Goal: Information Seeking & Learning: Learn about a topic

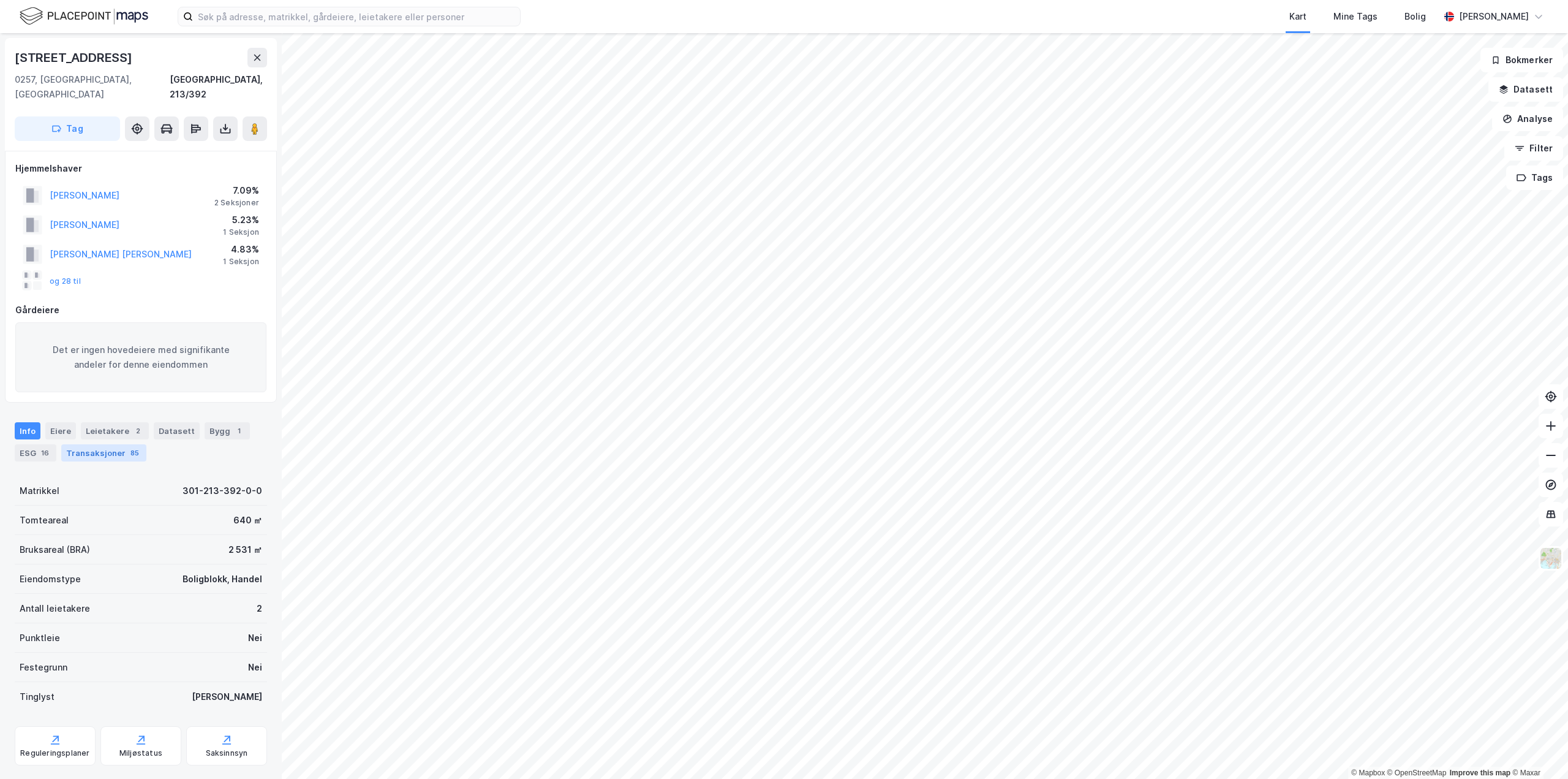
click at [86, 444] on div "Transaksjoner 85" at bounding box center [104, 452] width 85 height 17
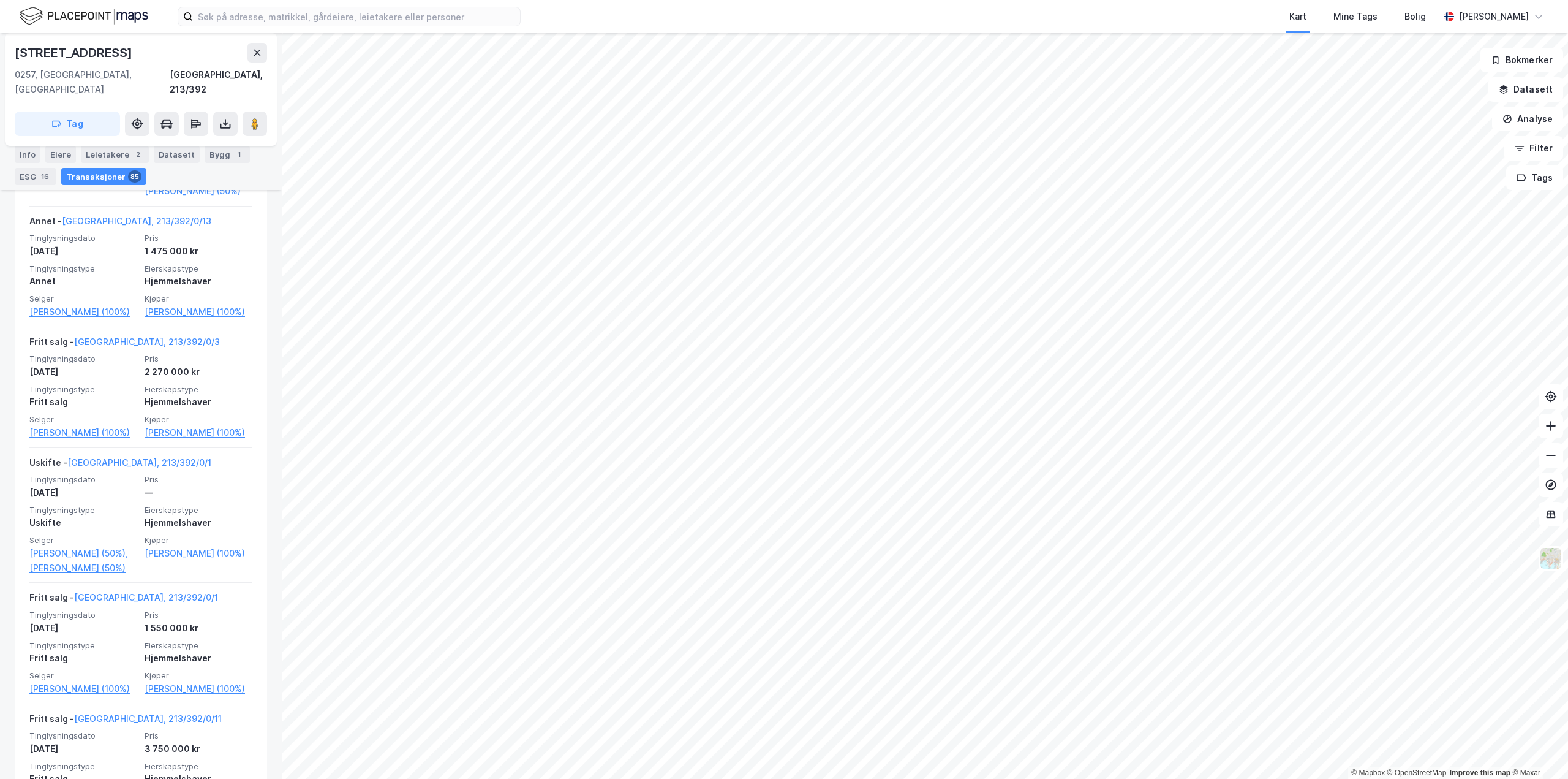
scroll to position [5332, 0]
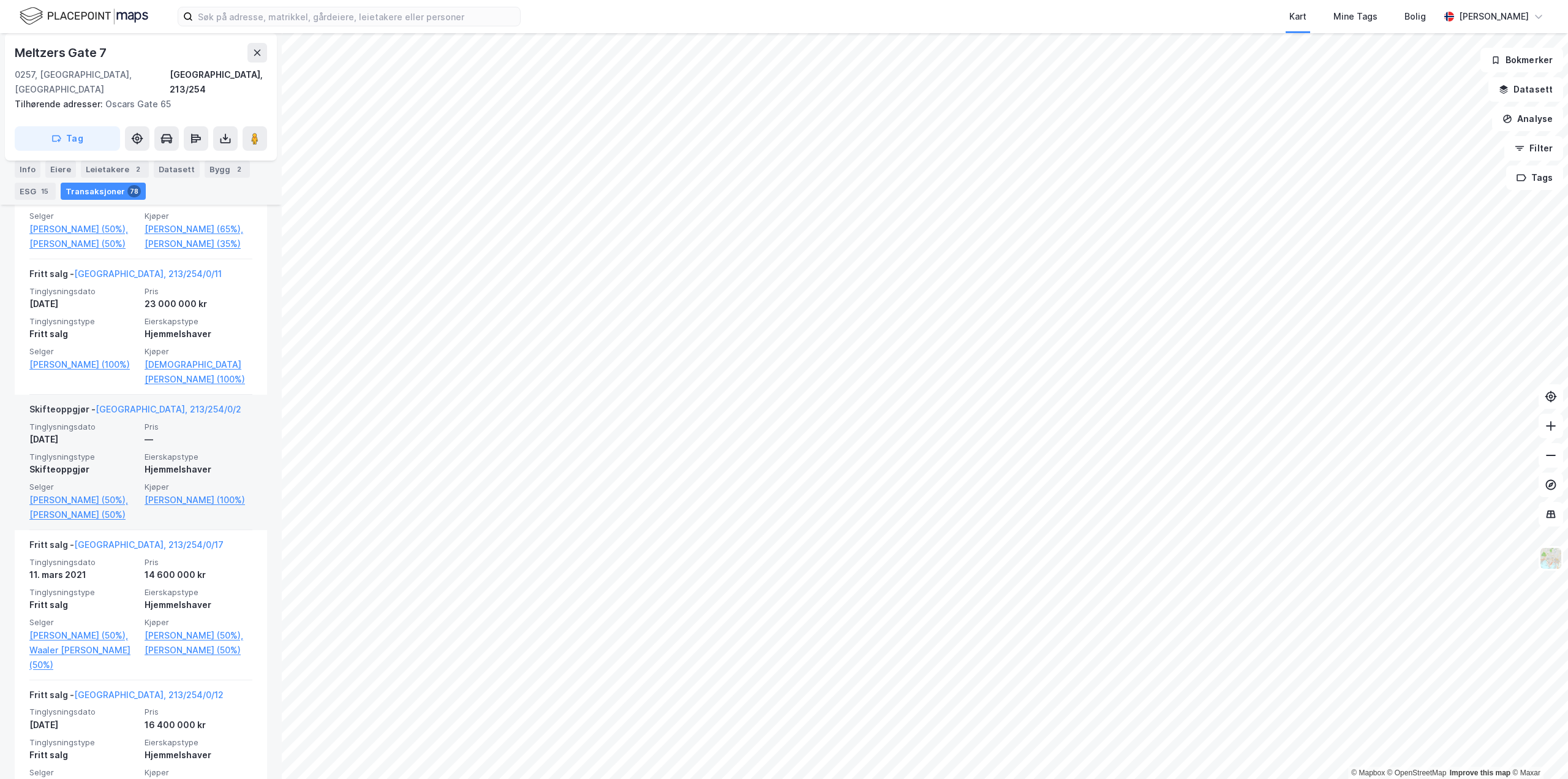
scroll to position [490, 0]
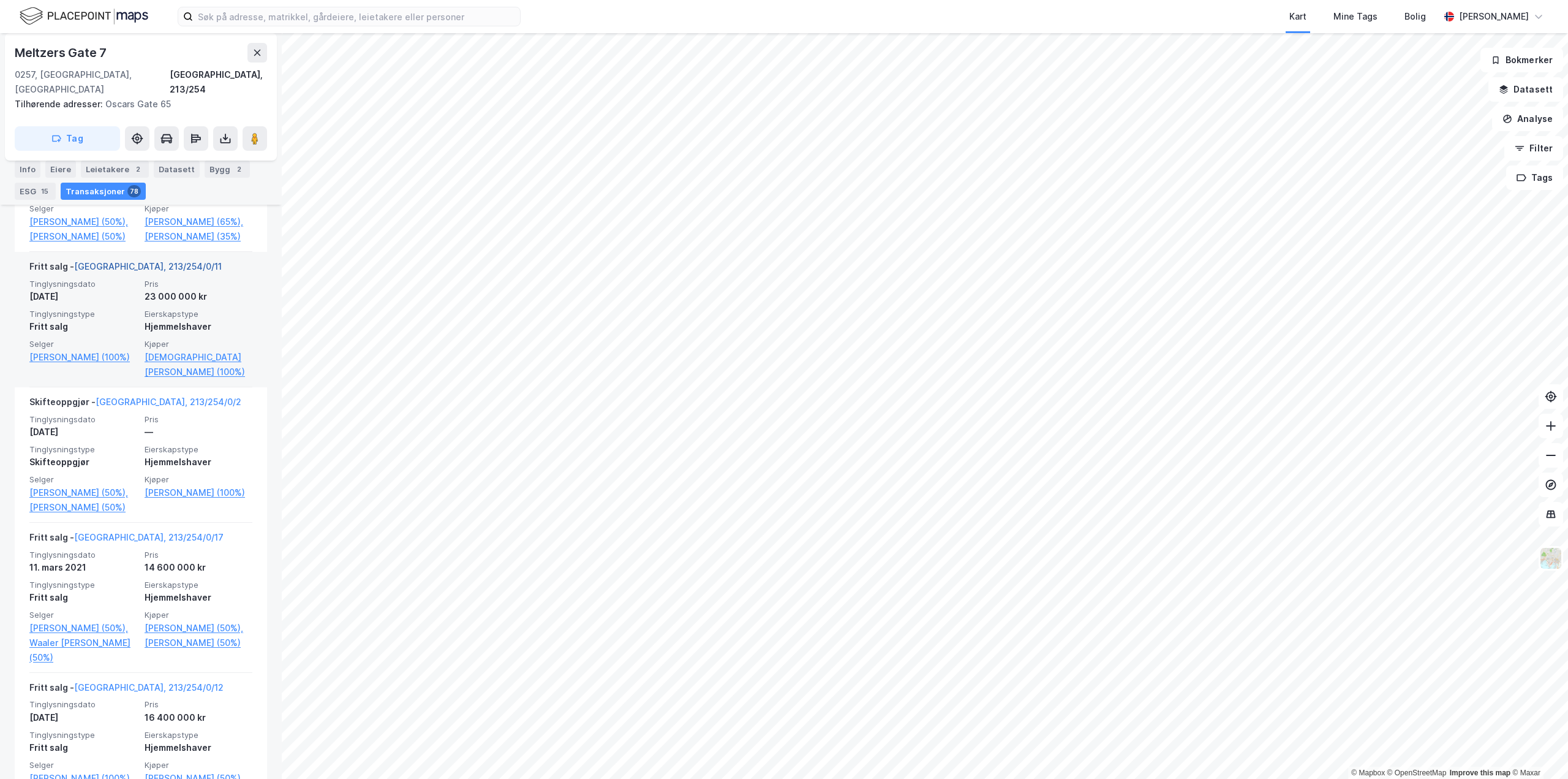
click at [120, 261] on link "[GEOGRAPHIC_DATA], 213/254/0/11" at bounding box center [148, 266] width 148 height 10
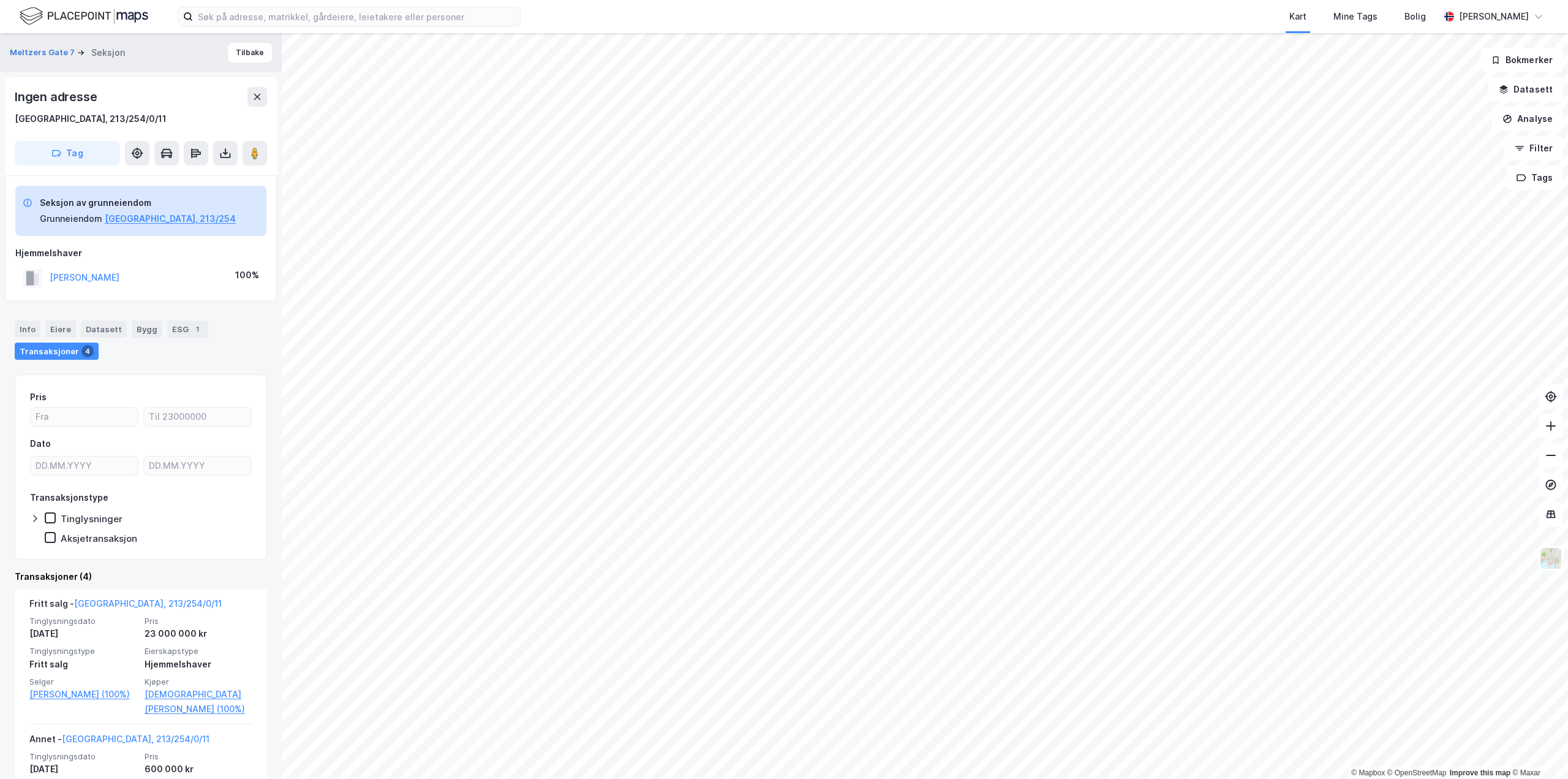
click at [43, 352] on div "Transaksjoner 4" at bounding box center [56, 351] width 84 height 17
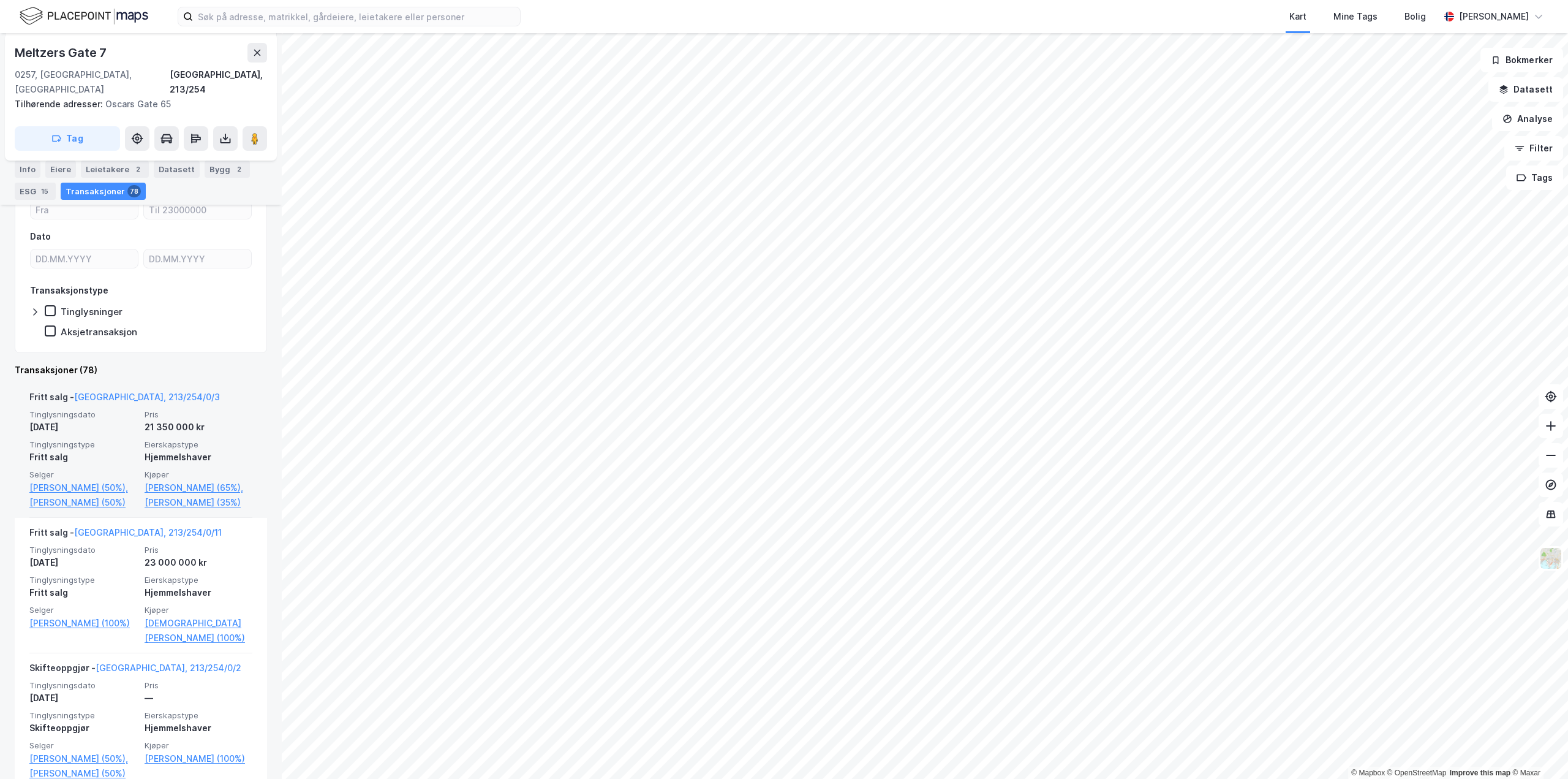
scroll to position [245, 0]
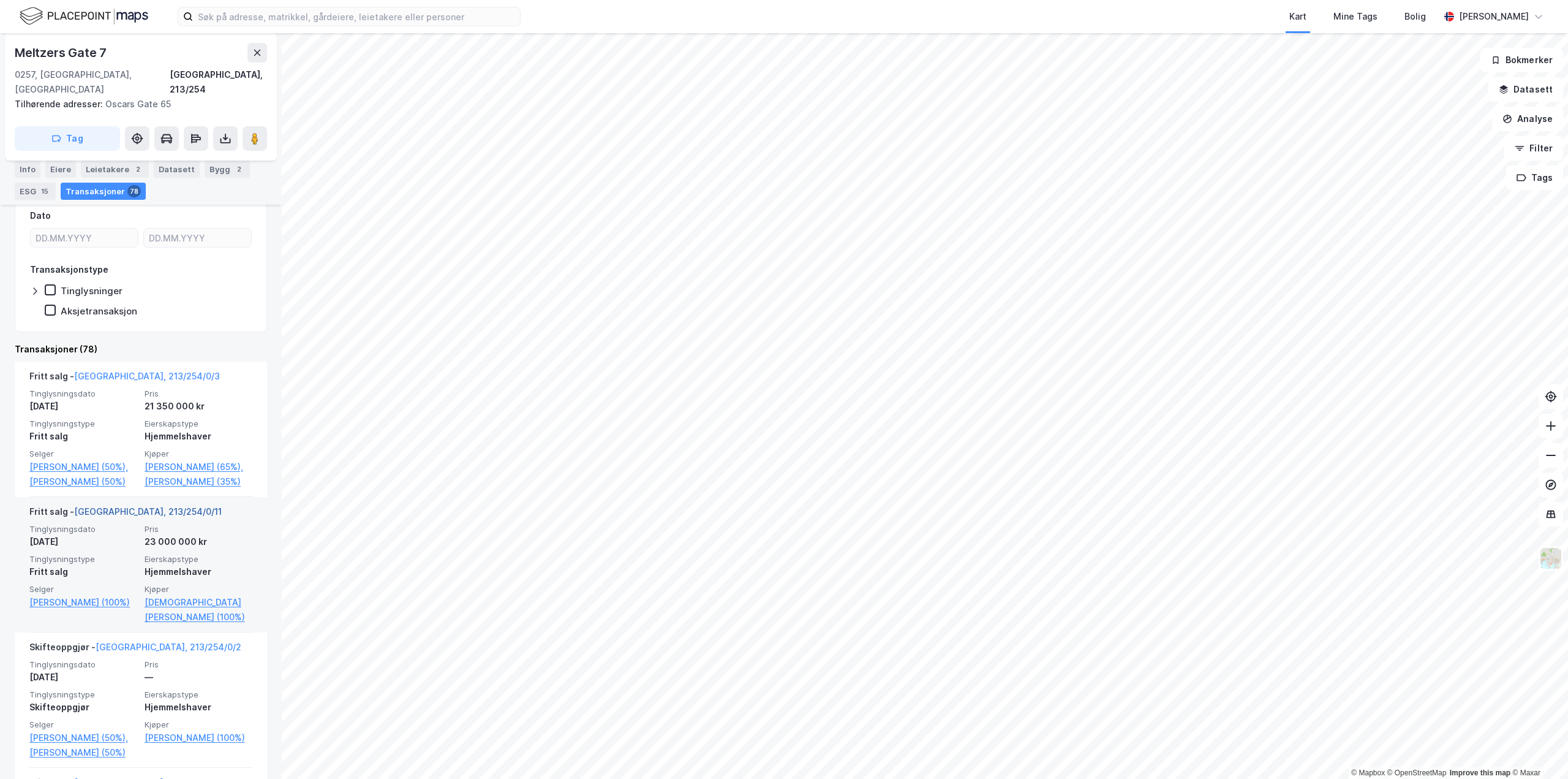
click at [116, 506] on link "[GEOGRAPHIC_DATA], 213/254/0/11" at bounding box center [148, 512] width 148 height 10
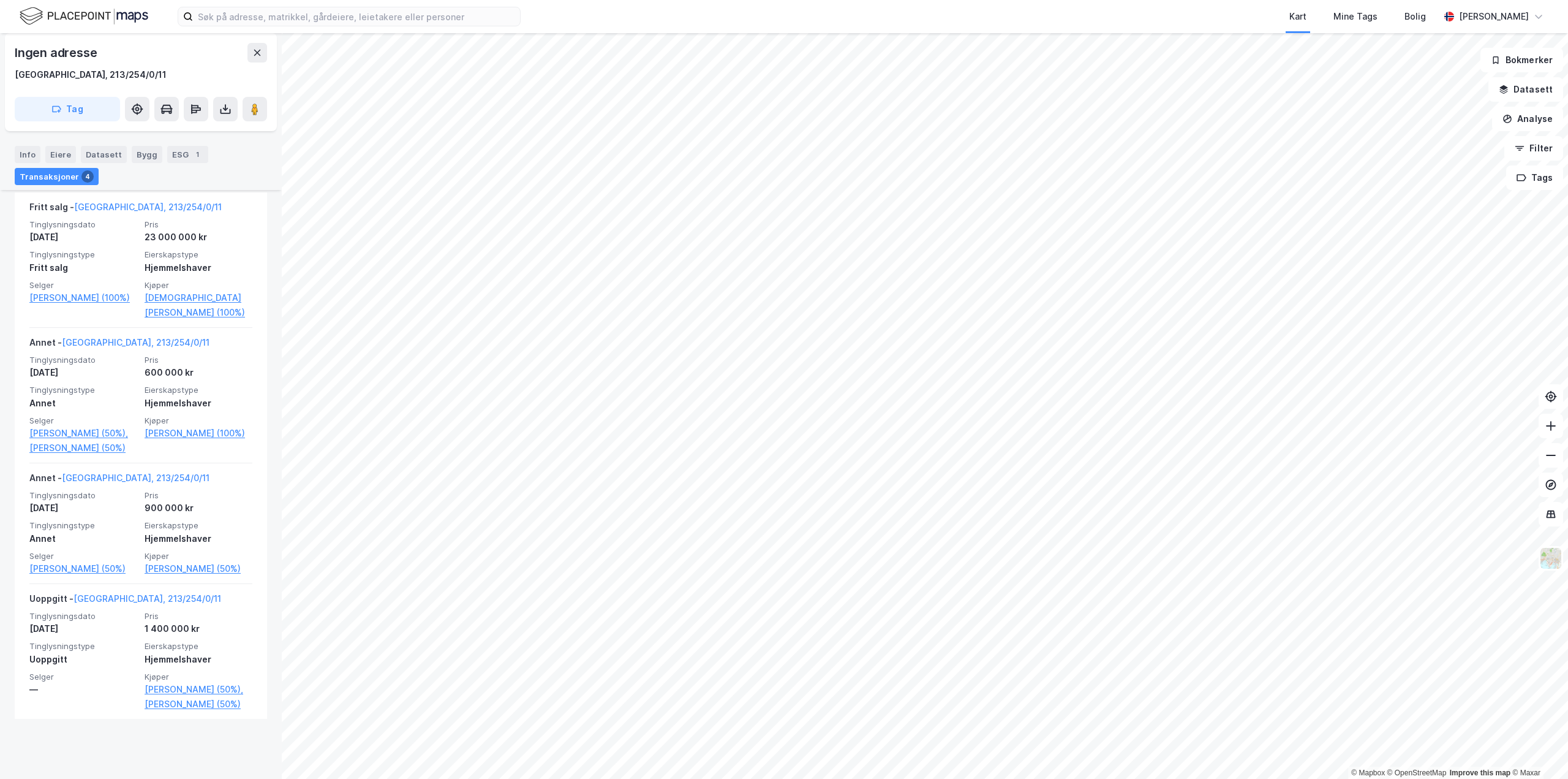
scroll to position [425, 0]
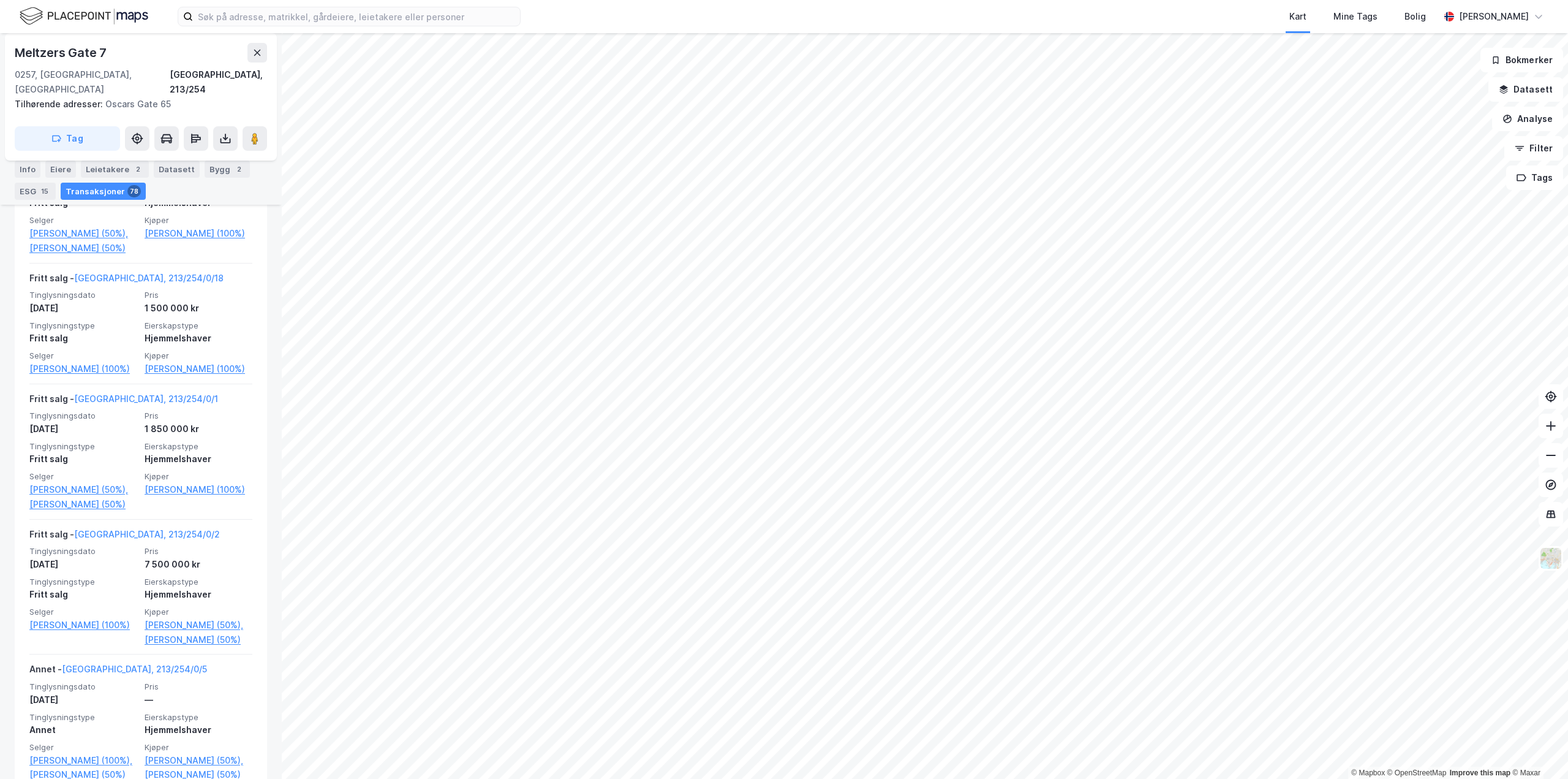
scroll to position [4825, 0]
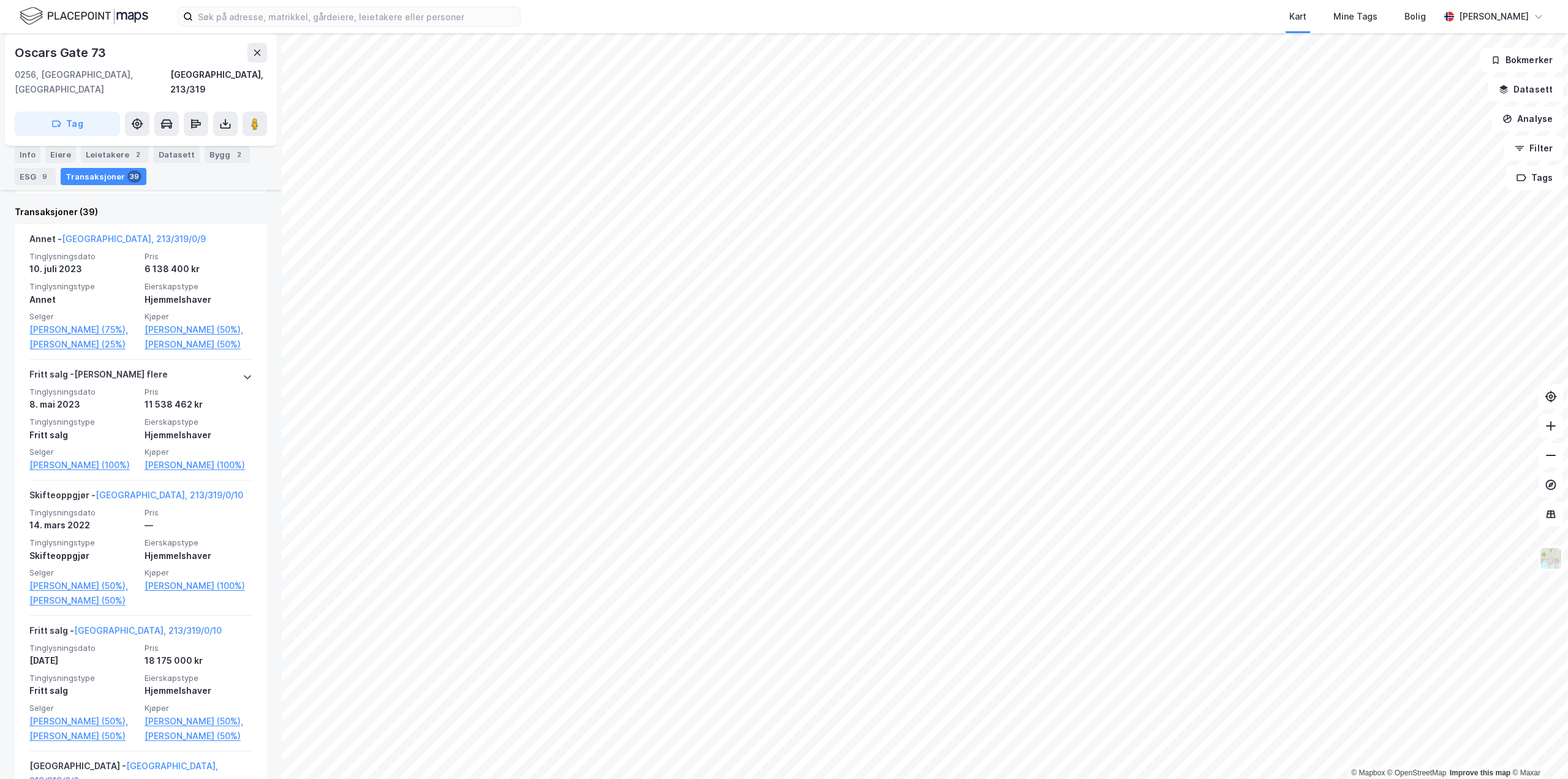
scroll to position [490, 0]
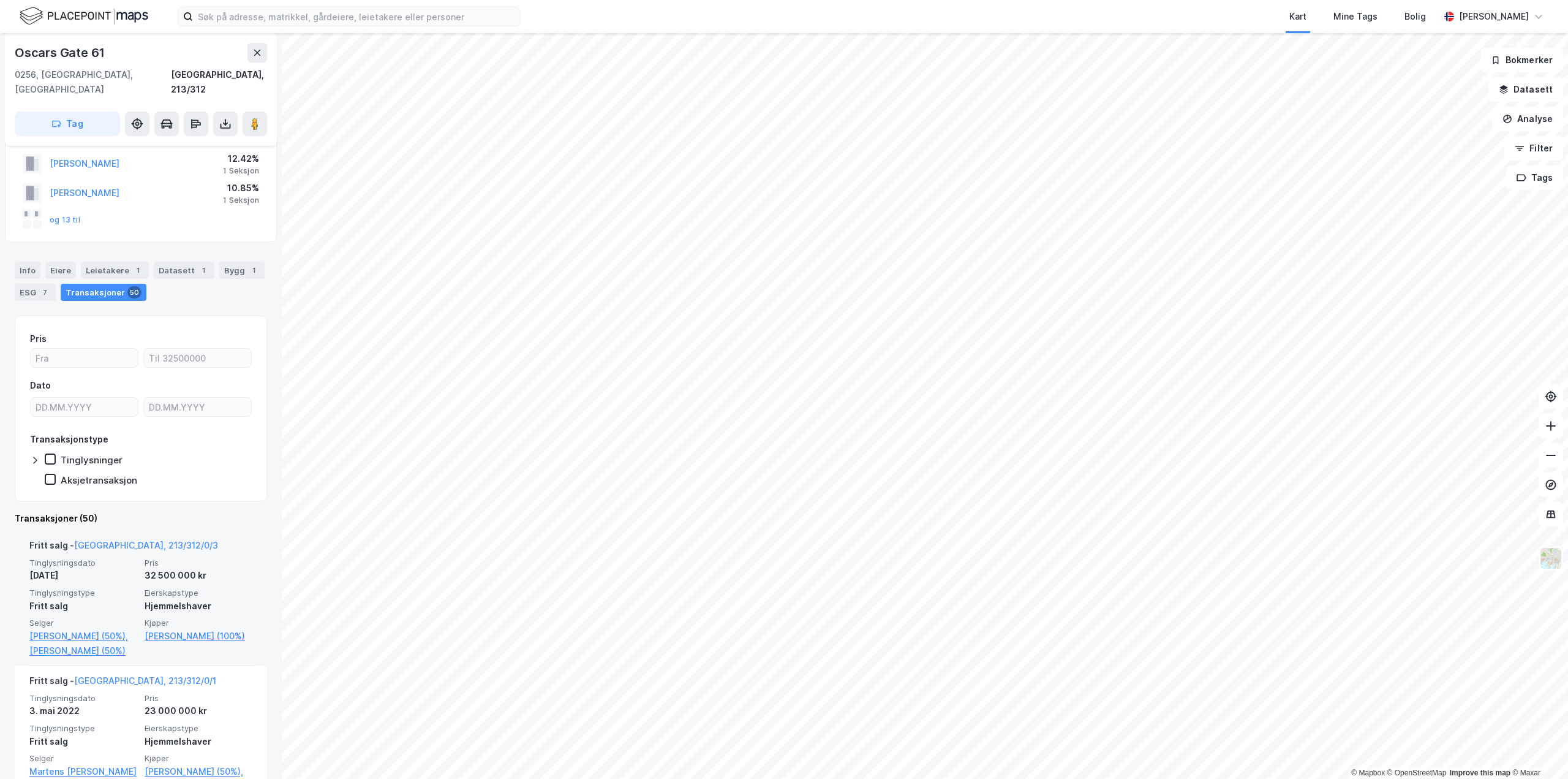
scroll to position [245, 0]
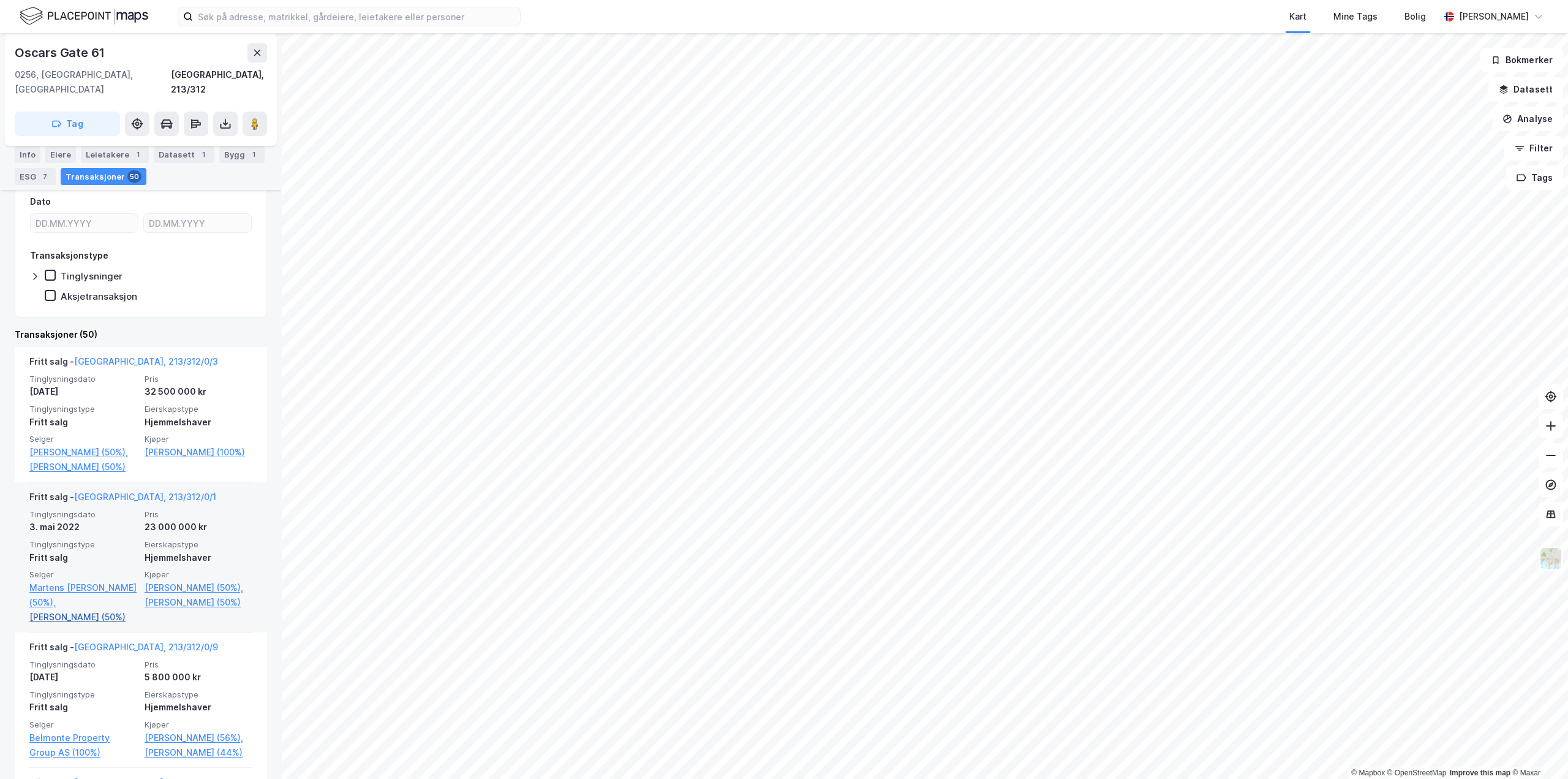
click at [74, 624] on link "[PERSON_NAME] (50%)" at bounding box center [83, 617] width 108 height 15
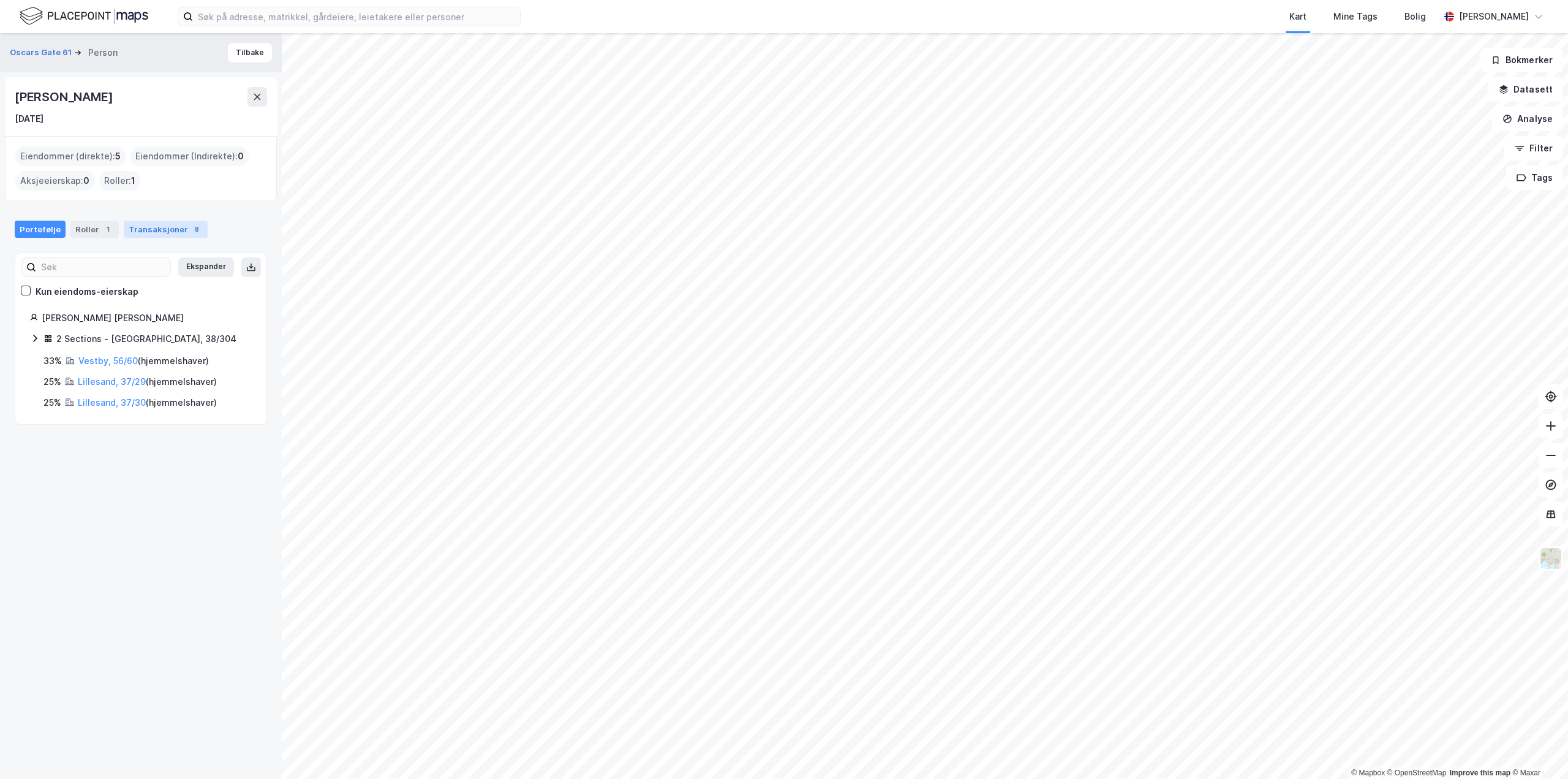
click at [173, 226] on div "Transaksjoner 8" at bounding box center [166, 229] width 84 height 17
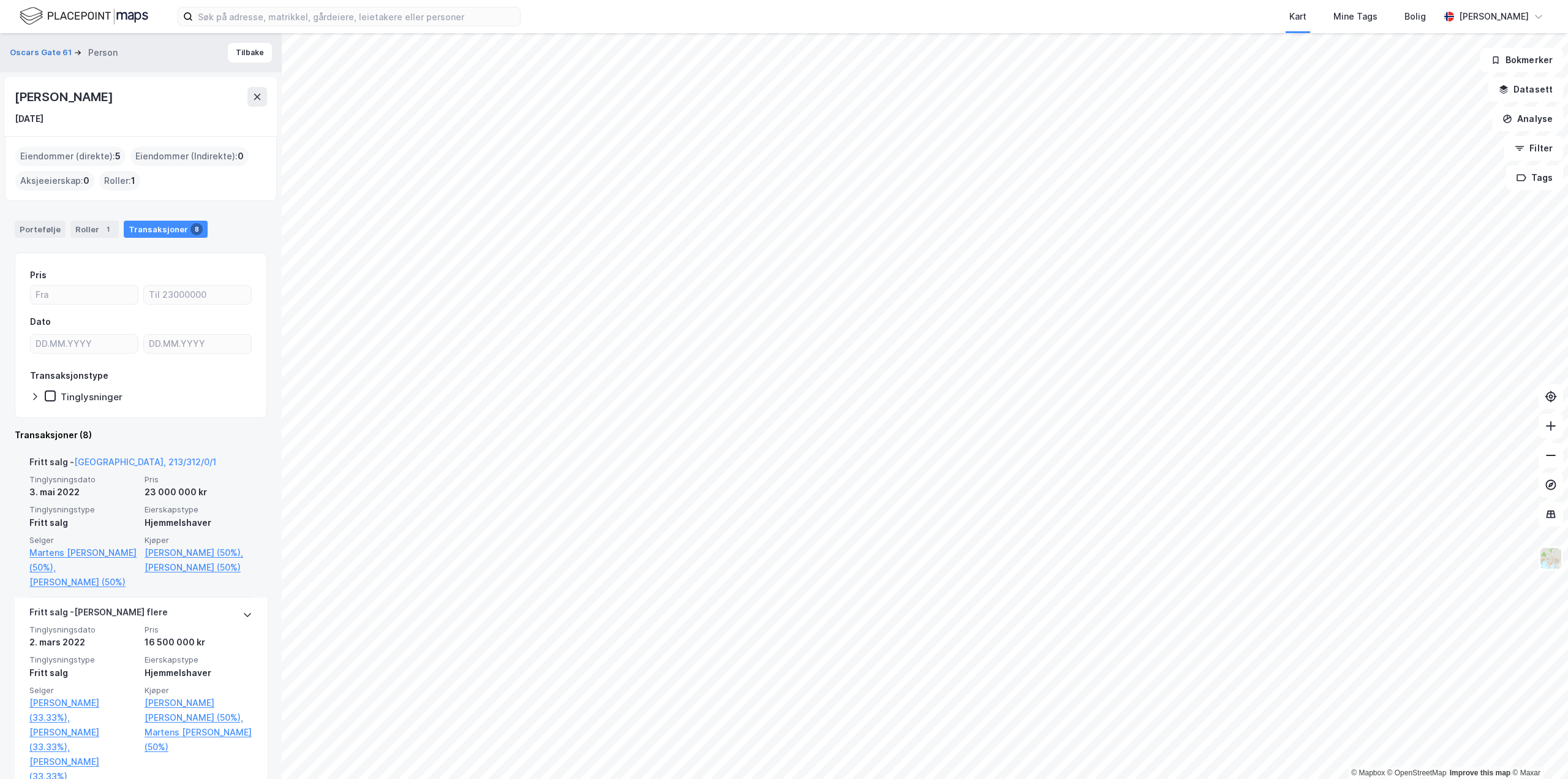
click at [105, 455] on div "Fritt salg - [GEOGRAPHIC_DATA], 213/312/0/1" at bounding box center [122, 465] width 187 height 20
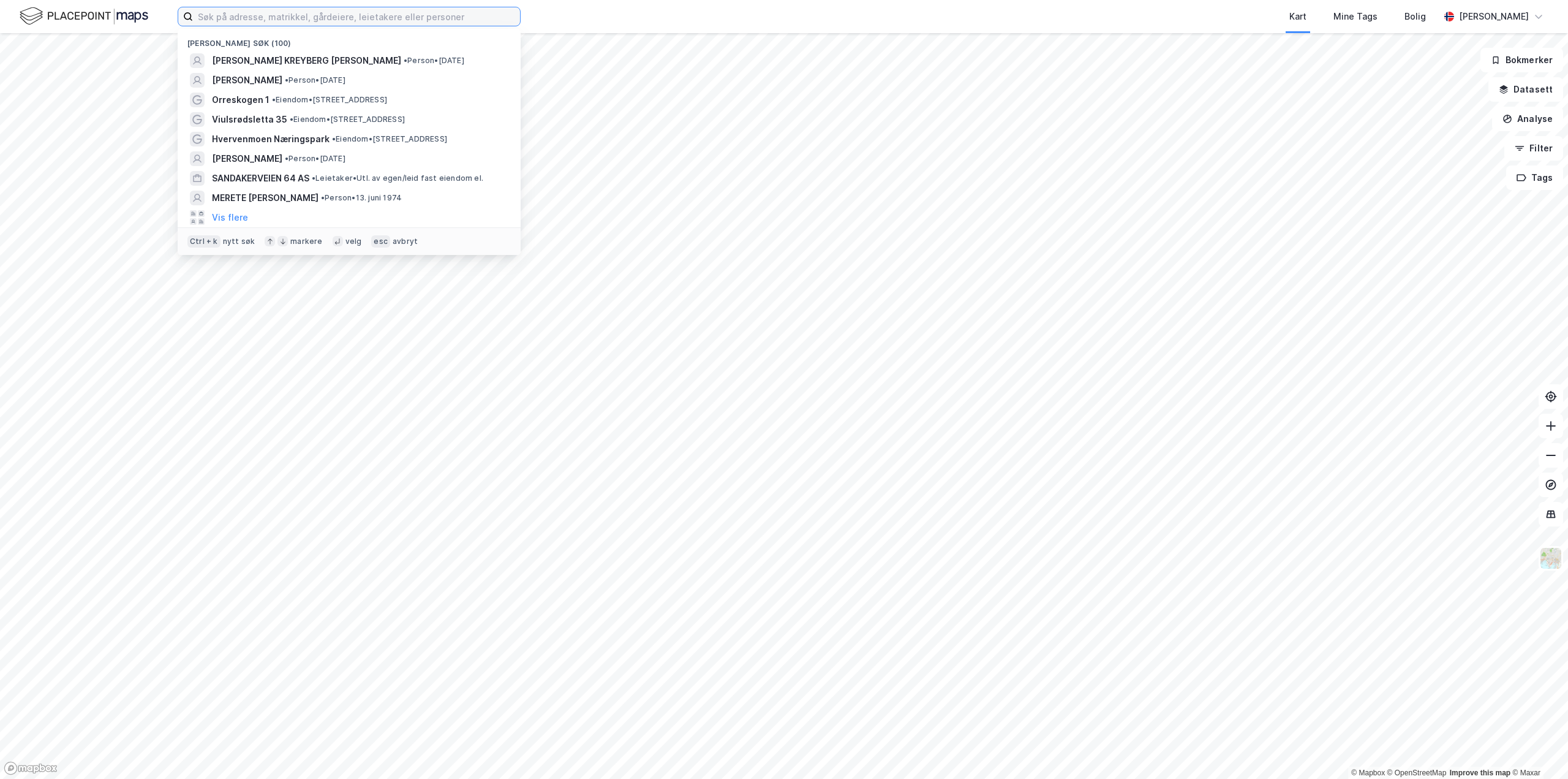
click at [247, 17] on input at bounding box center [356, 16] width 327 height 18
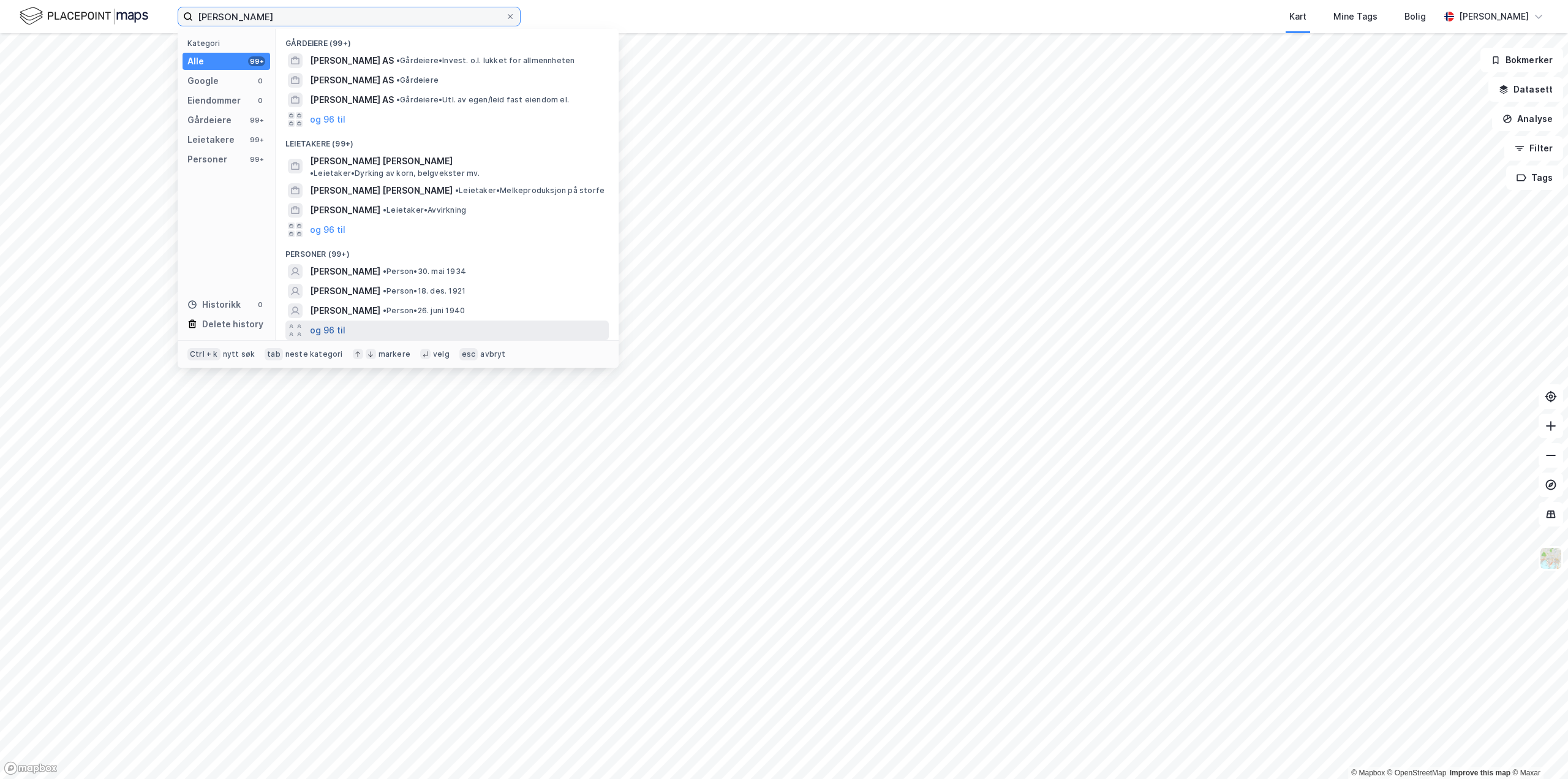
type input "knut berget"
click at [320, 324] on button "og 96 til" at bounding box center [327, 331] width 36 height 15
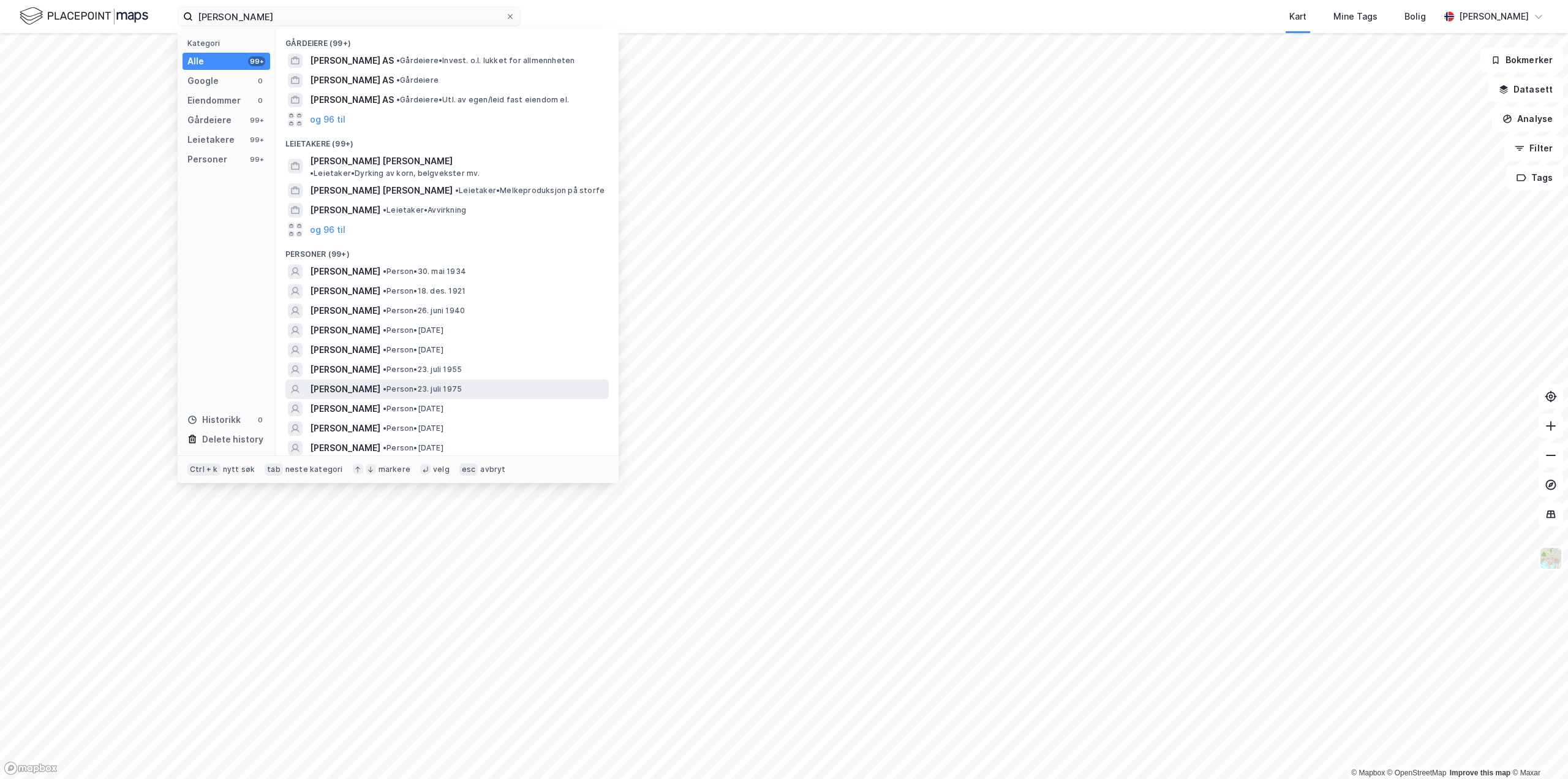
click at [338, 382] on span "KNUT BERGET" at bounding box center [345, 389] width 70 height 15
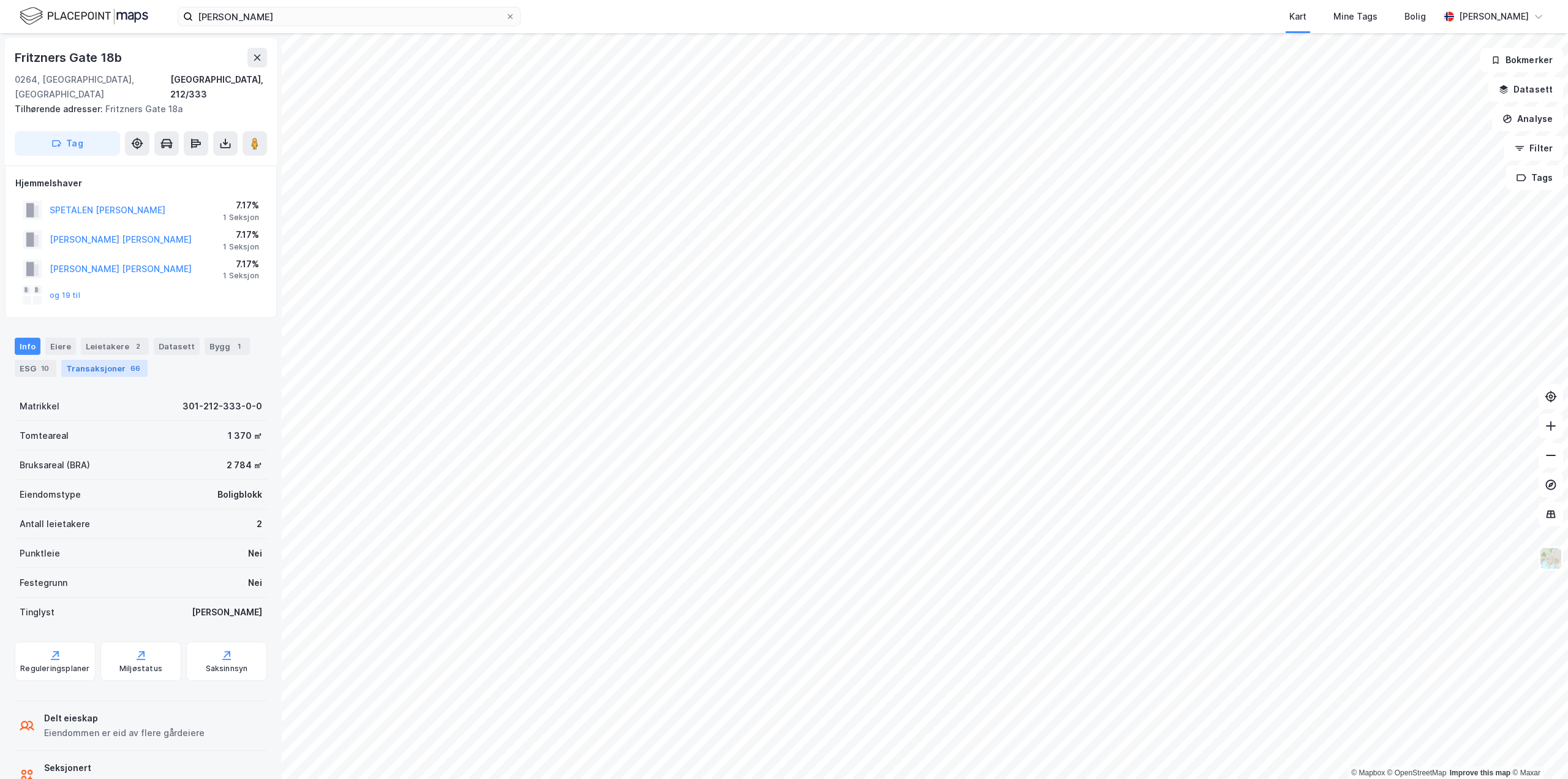
click at [99, 360] on div "Transaksjoner 66" at bounding box center [105, 368] width 86 height 17
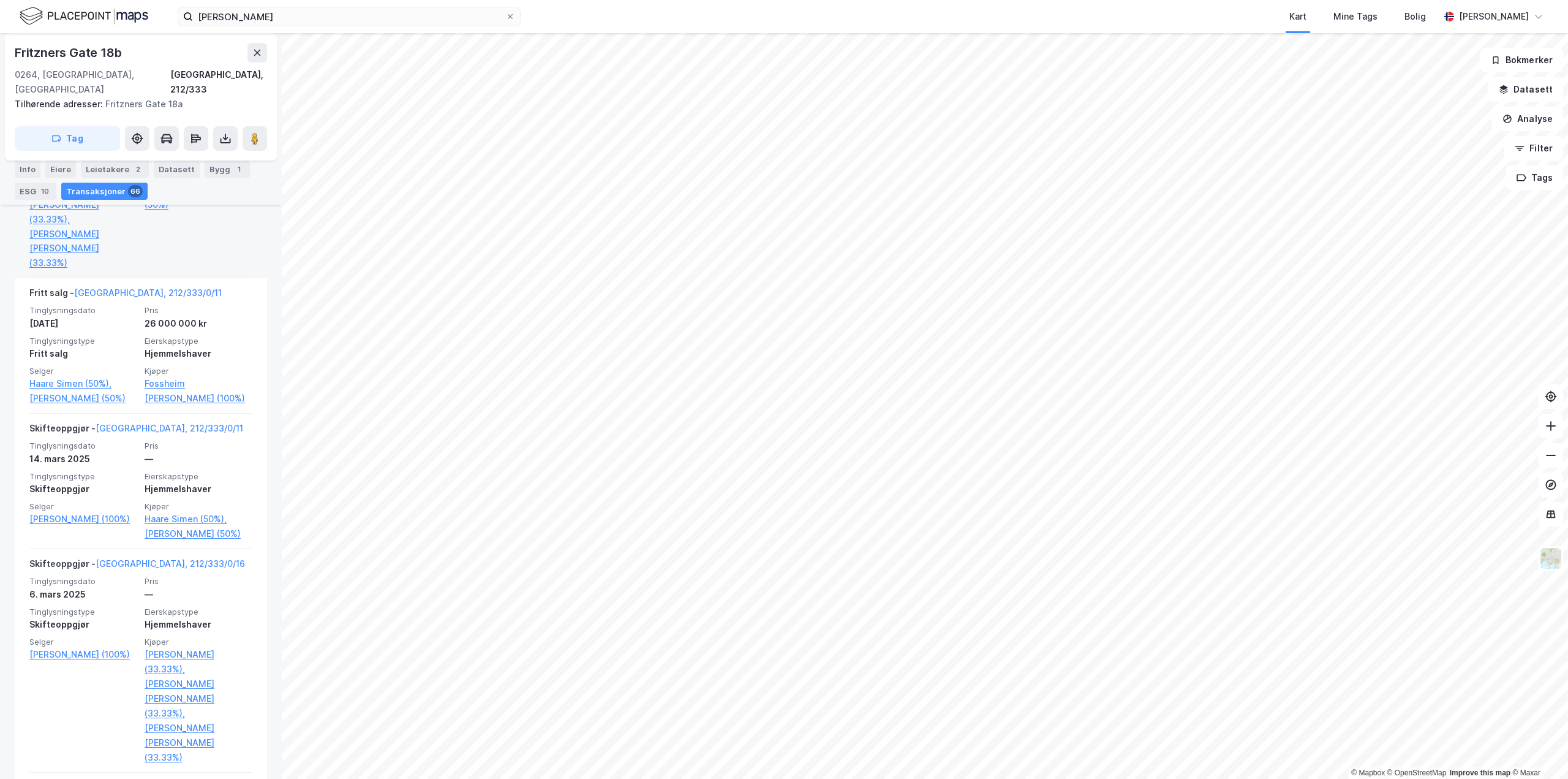
scroll to position [613, 0]
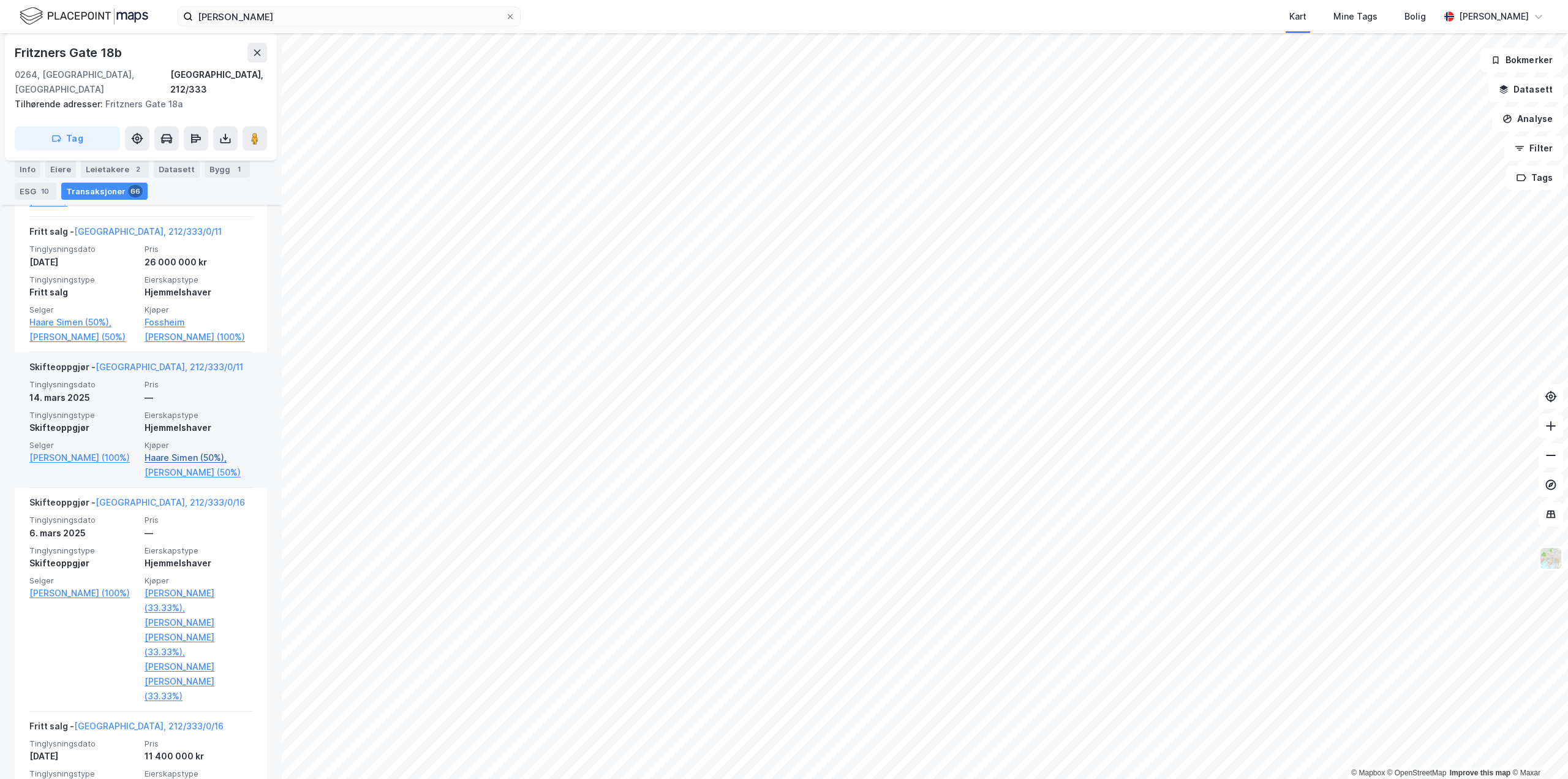
click at [170, 451] on link "Haare Simen (50%)," at bounding box center [198, 458] width 108 height 15
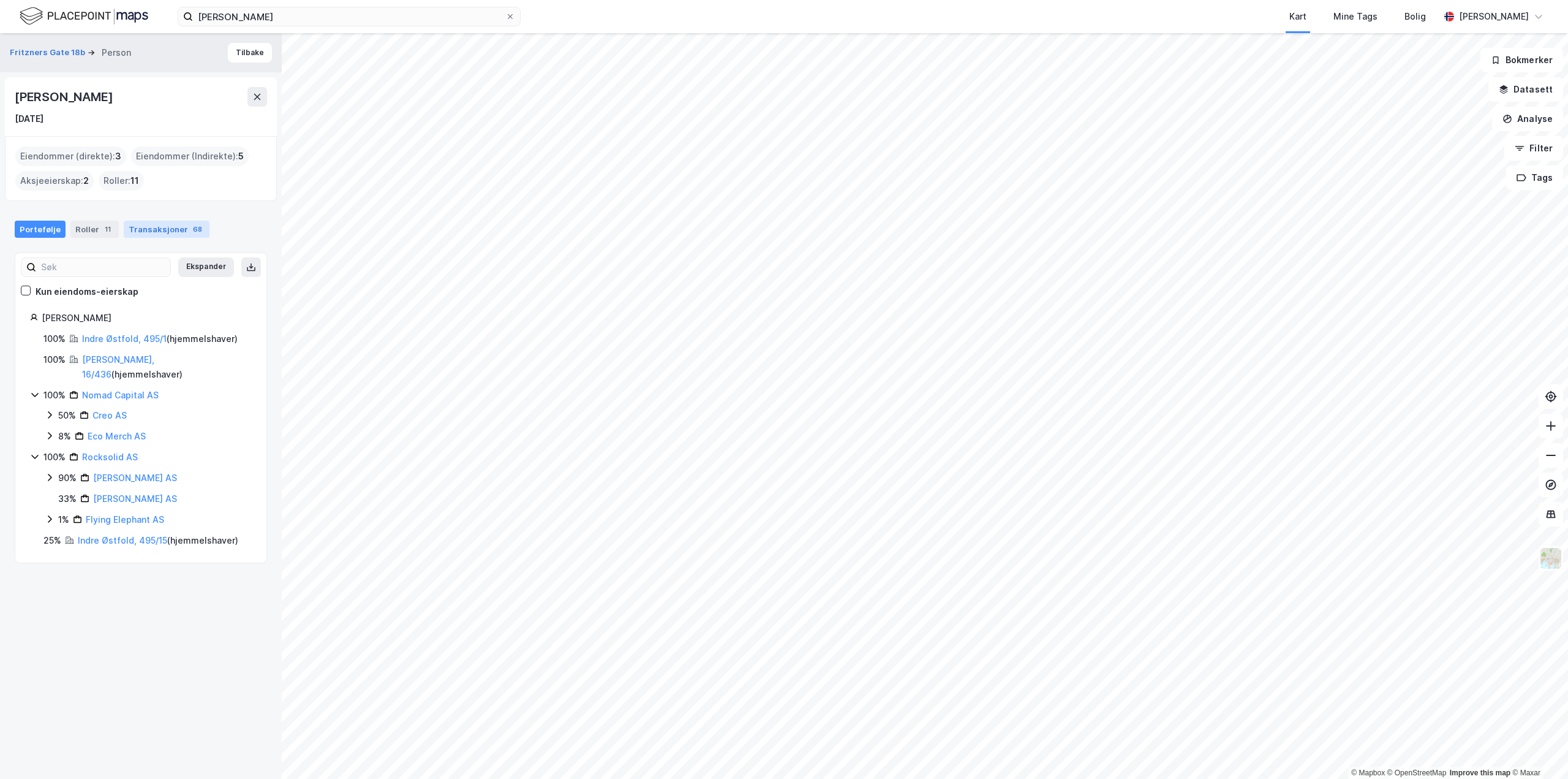
click at [149, 228] on div "Transaksjoner 68" at bounding box center [166, 229] width 86 height 17
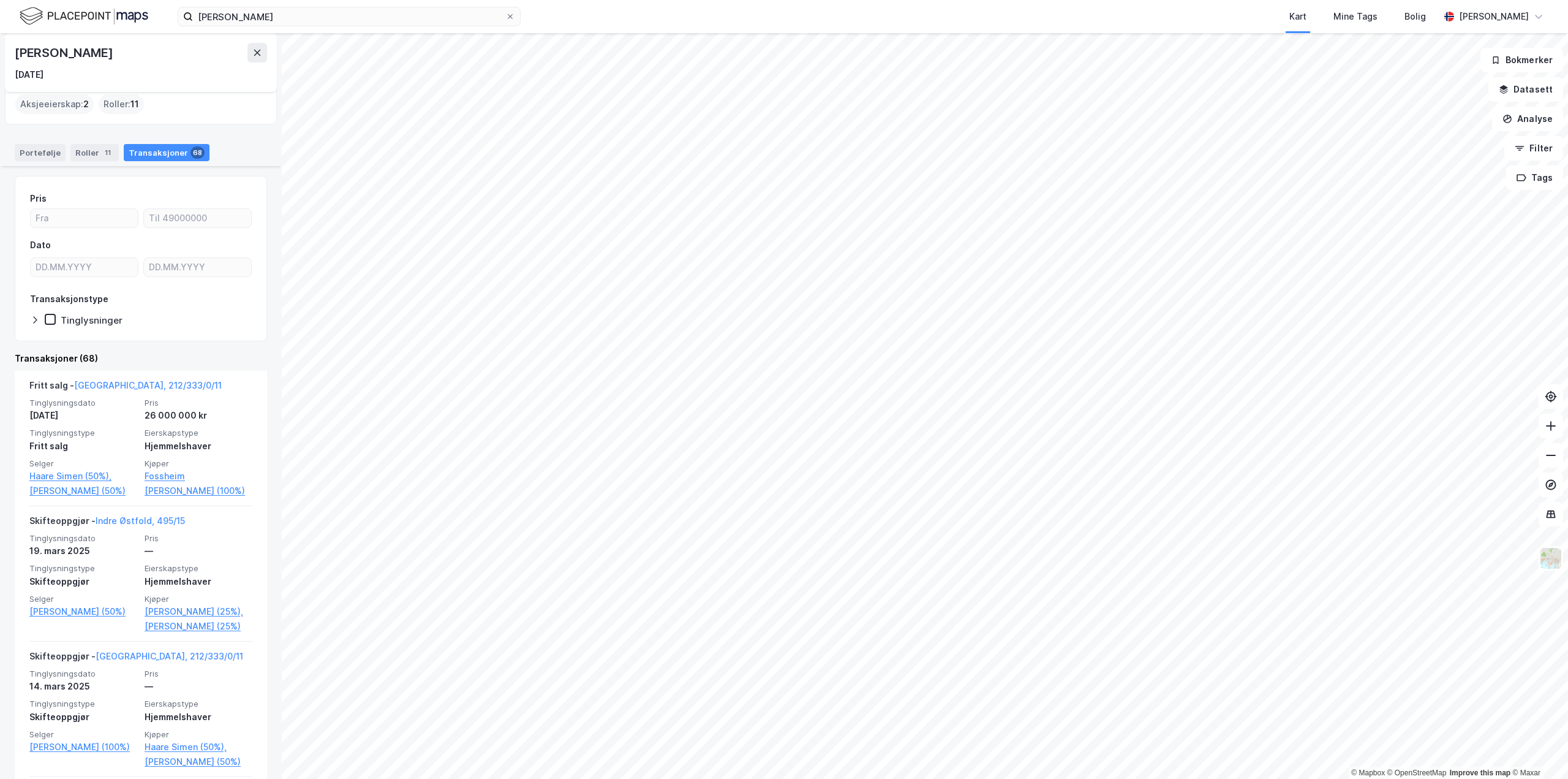
scroll to position [184, 0]
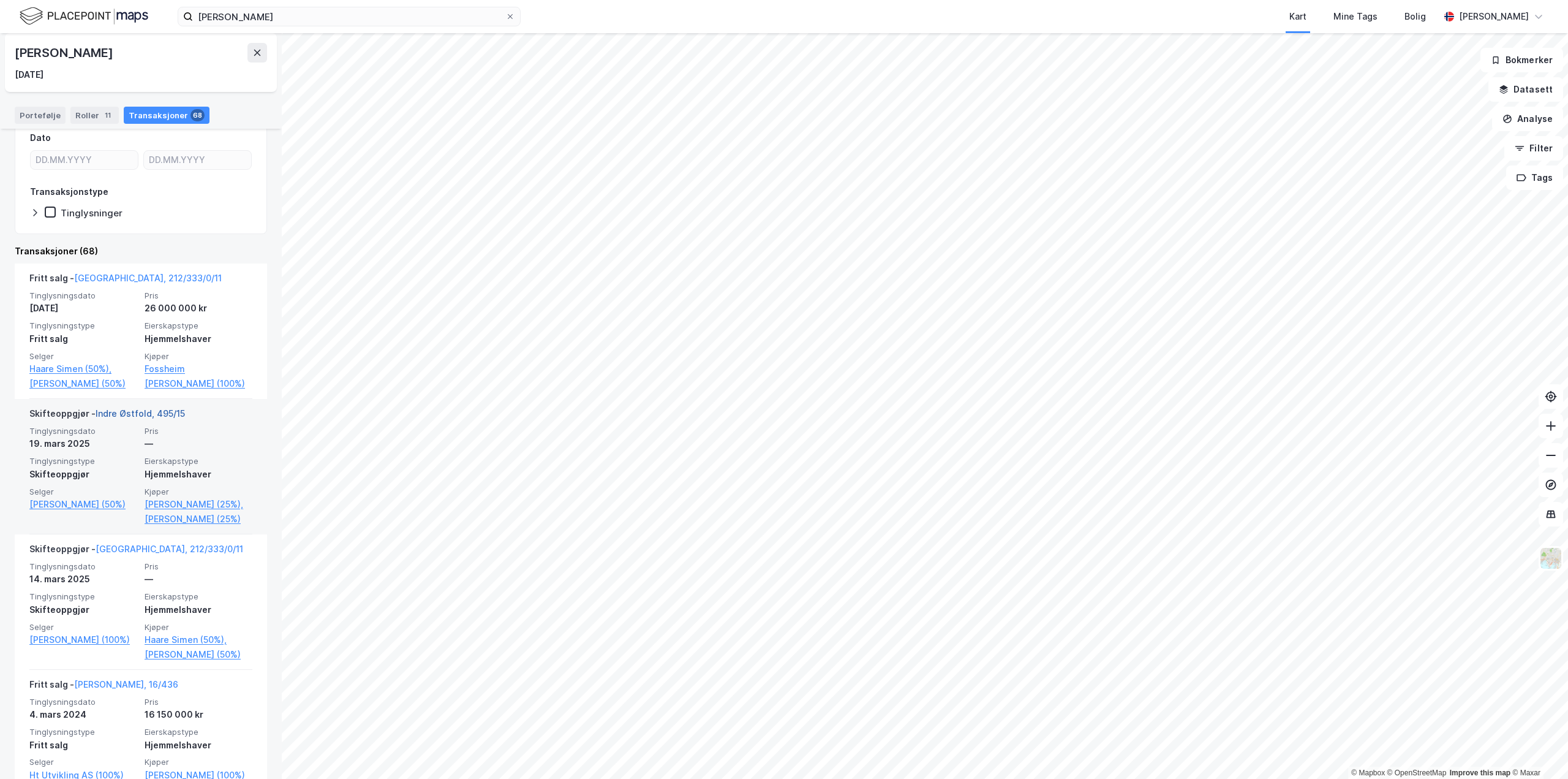
click at [152, 418] on link "Indre Østfold, 495/15" at bounding box center [140, 413] width 89 height 10
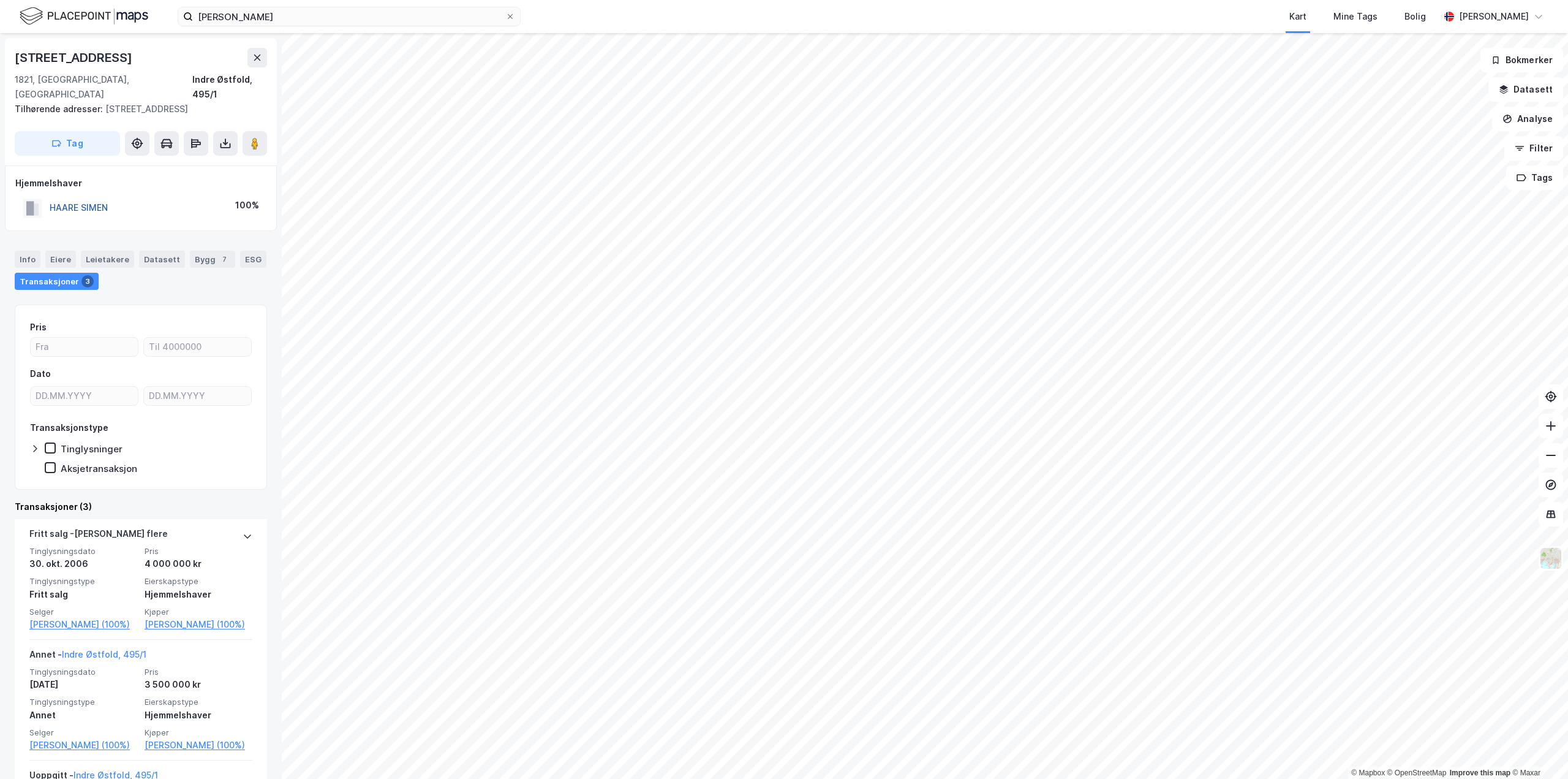
click at [0, 0] on button "HAARE SIMEN" at bounding box center [0, 0] width 0 height 0
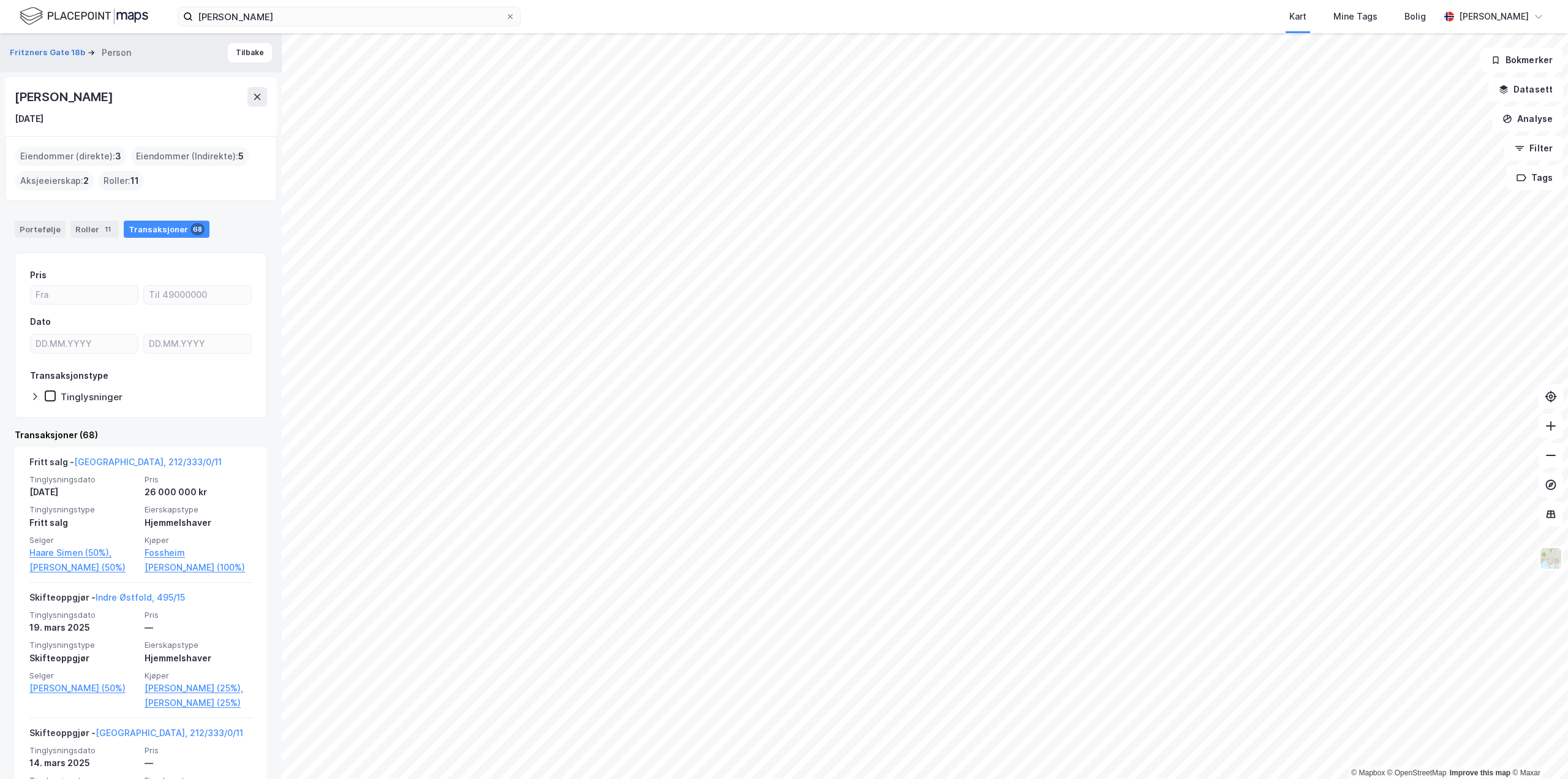
scroll to position [122, 0]
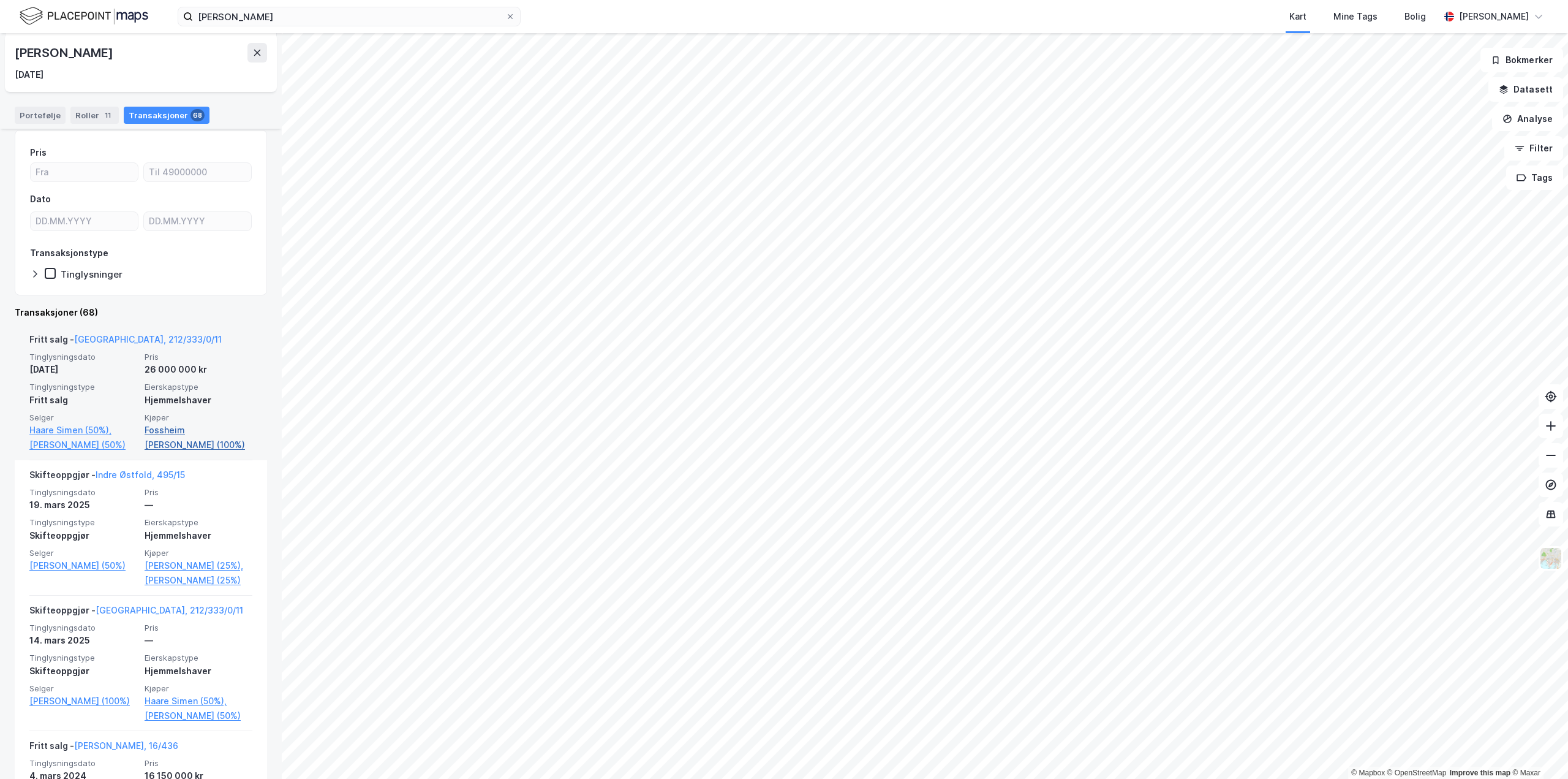
click at [168, 432] on link "Fossheim Jim Dimitri (100%)" at bounding box center [198, 438] width 108 height 29
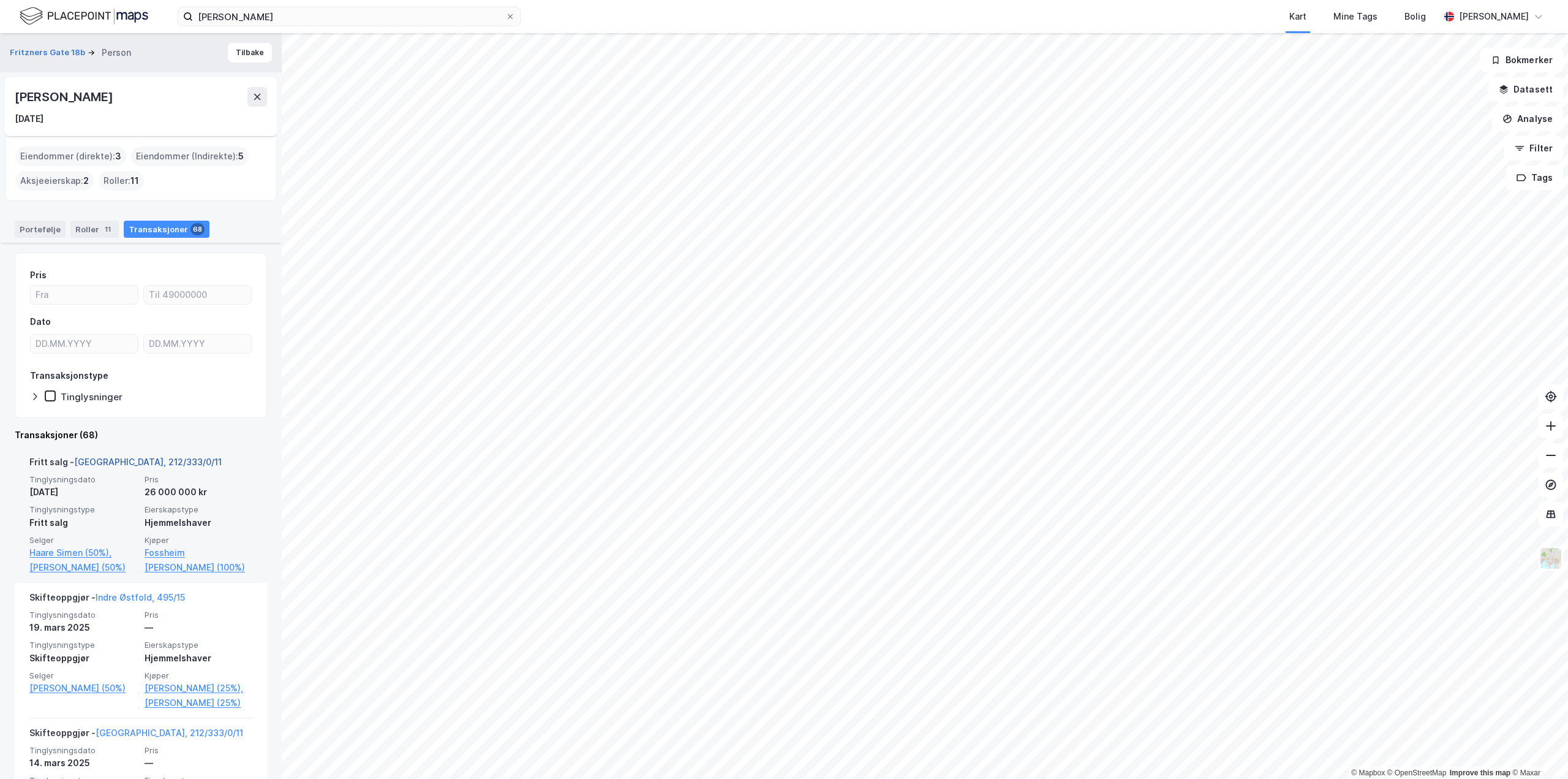
click at [125, 459] on link "Oslo, 212/333/0/11" at bounding box center [148, 462] width 148 height 10
click at [59, 550] on link "Haare Simen (50%)," at bounding box center [83, 553] width 108 height 15
click at [155, 222] on div "Transaksjoner 68" at bounding box center [166, 229] width 86 height 17
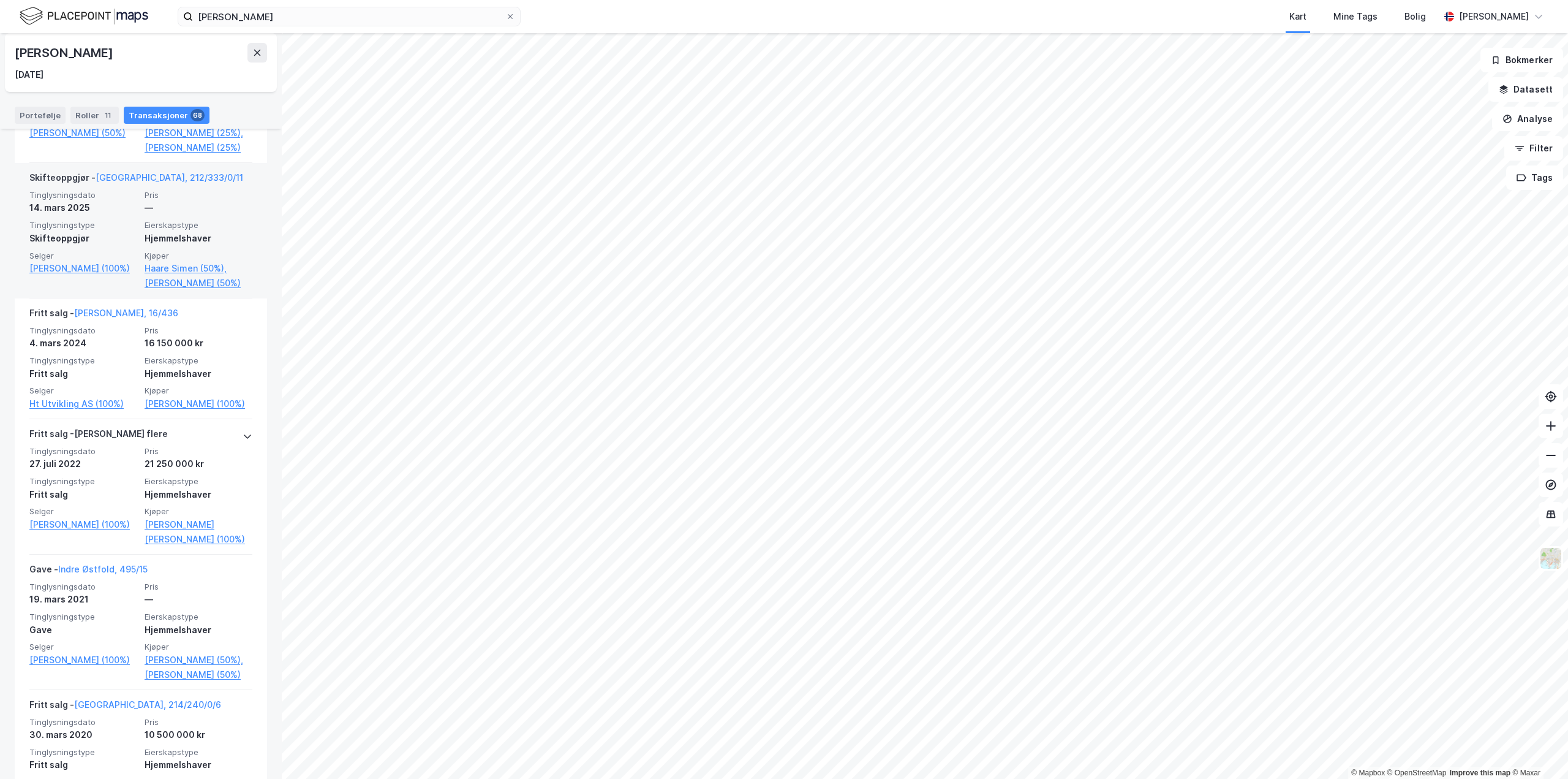
scroll to position [613, 0]
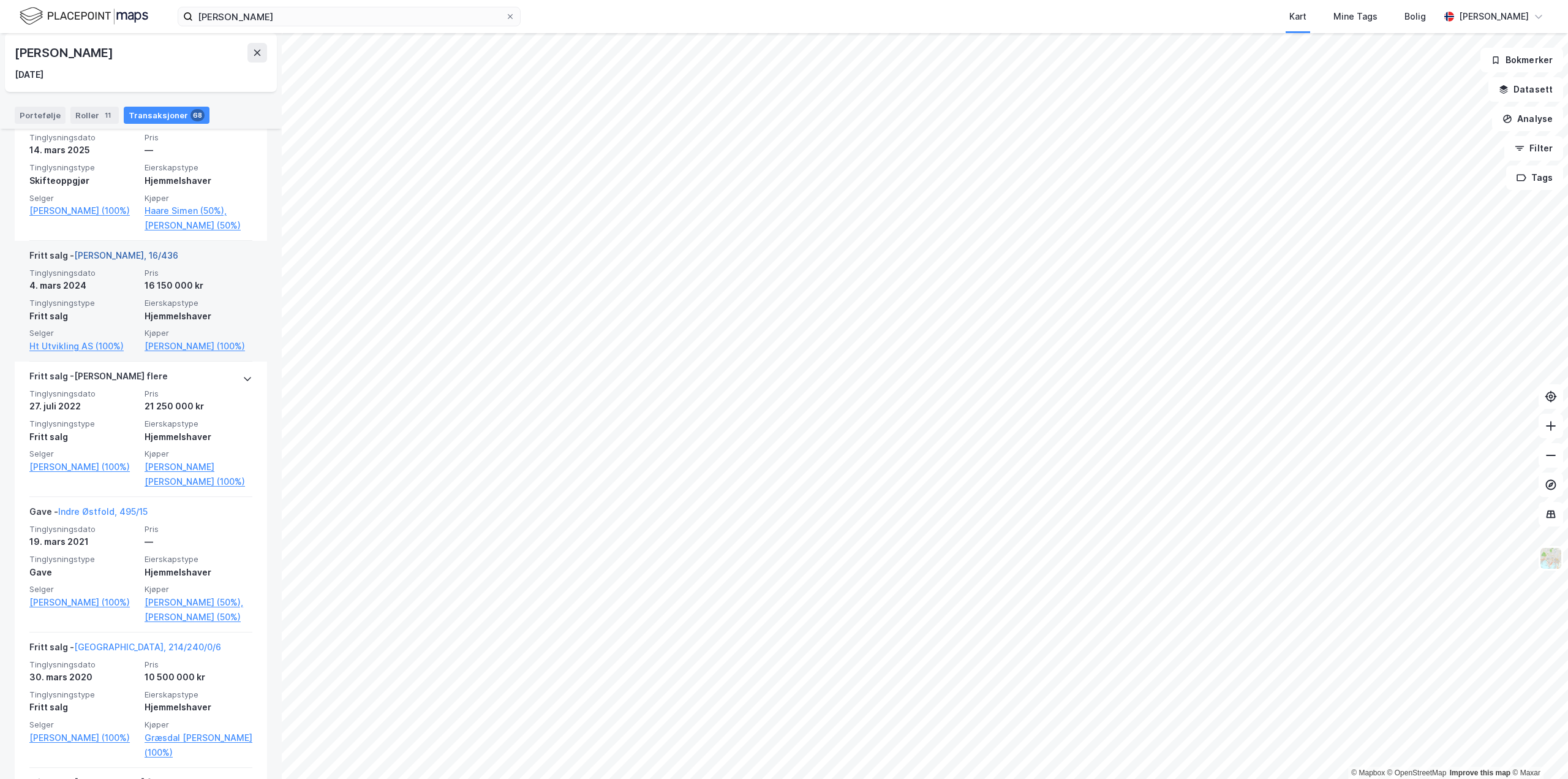
click at [111, 260] on link "Øyer, 16/436" at bounding box center [126, 255] width 104 height 10
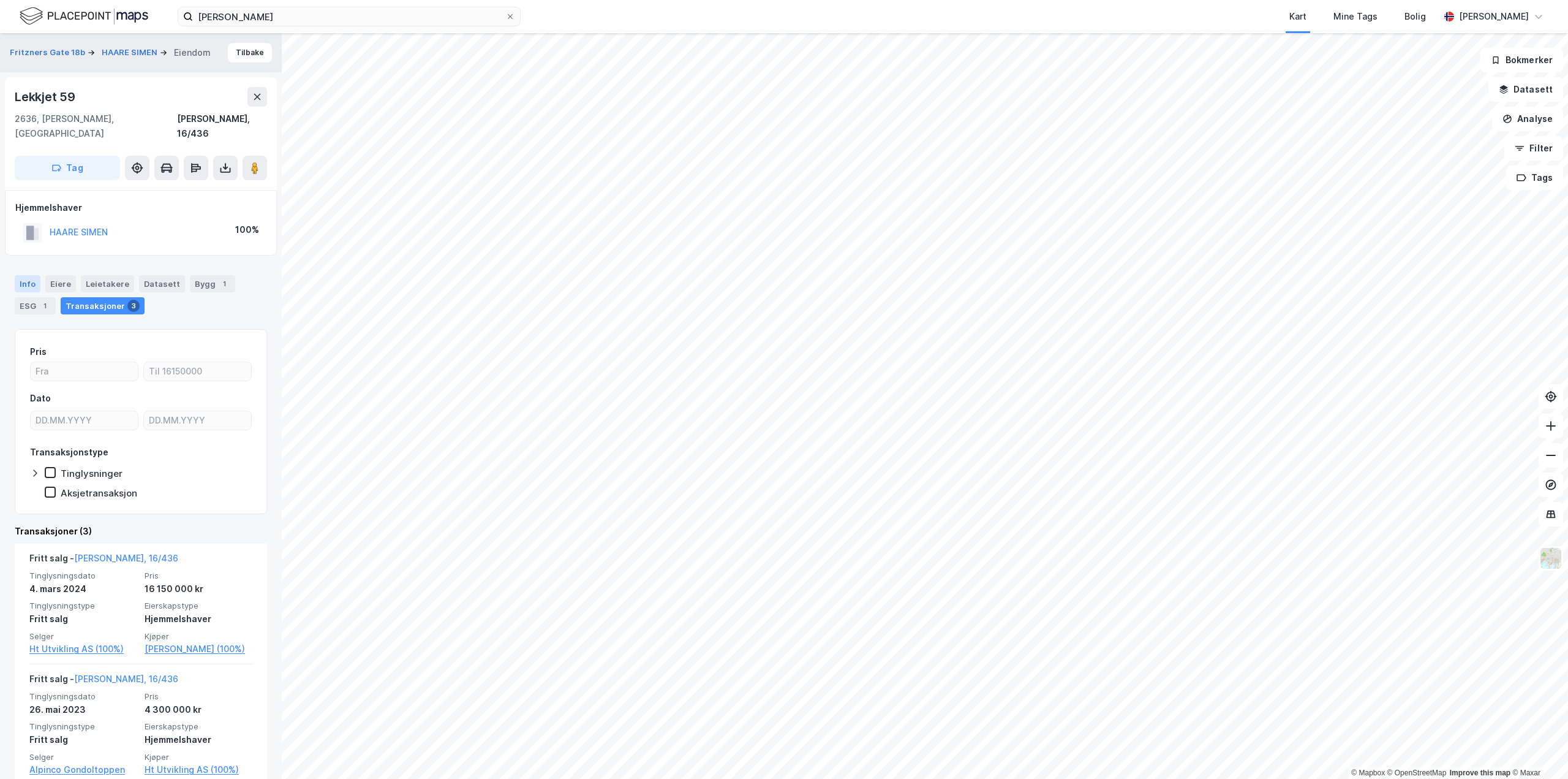
click at [31, 276] on div "Info" at bounding box center [27, 284] width 26 height 17
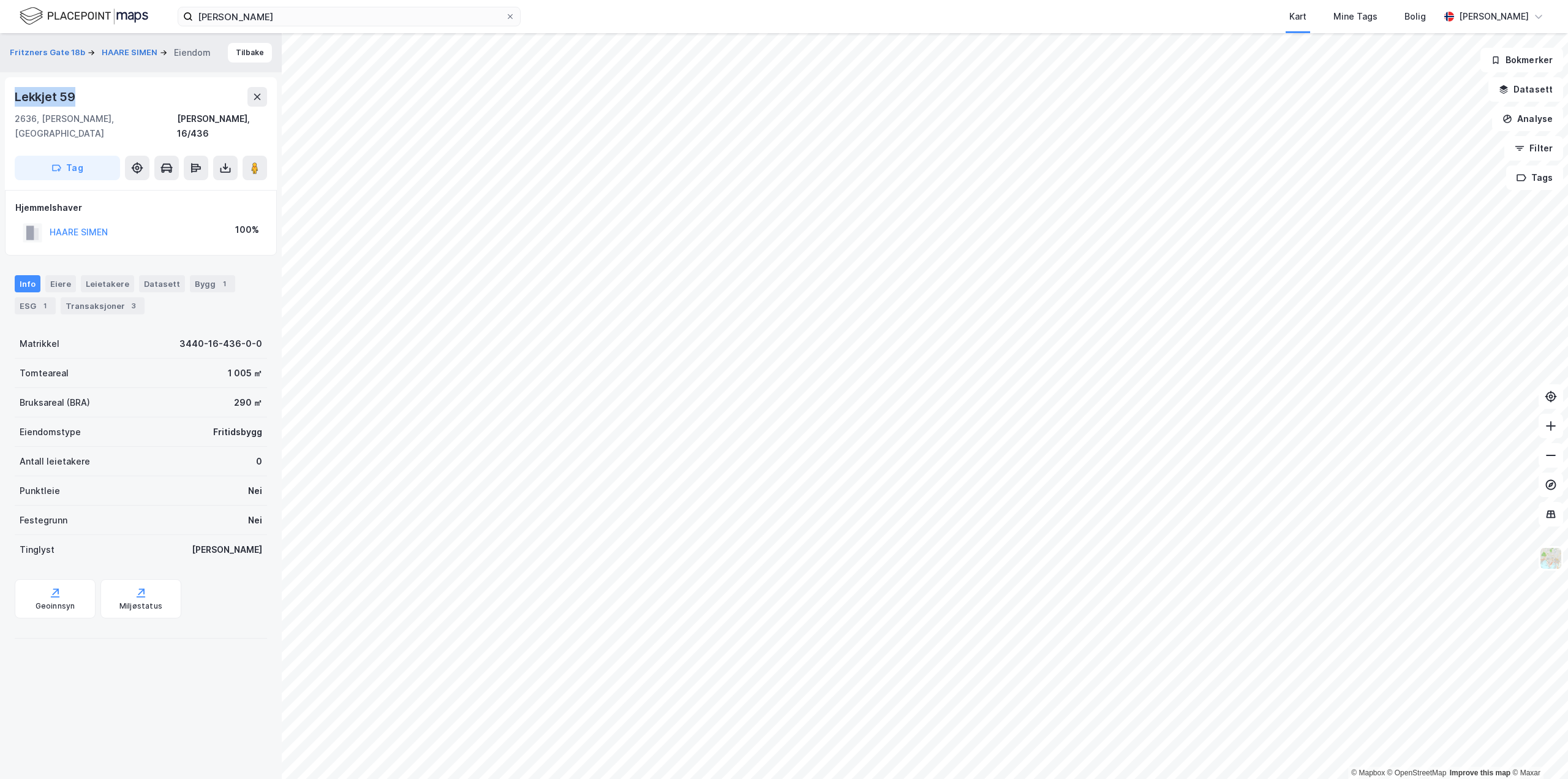
drag, startPoint x: 16, startPoint y: 94, endPoint x: 100, endPoint y: 92, distance: 84.0
click at [111, 92] on div "Lekkjet 59" at bounding box center [141, 97] width 253 height 20
click at [122, 47] on button "HAARE SIMEN" at bounding box center [130, 53] width 58 height 12
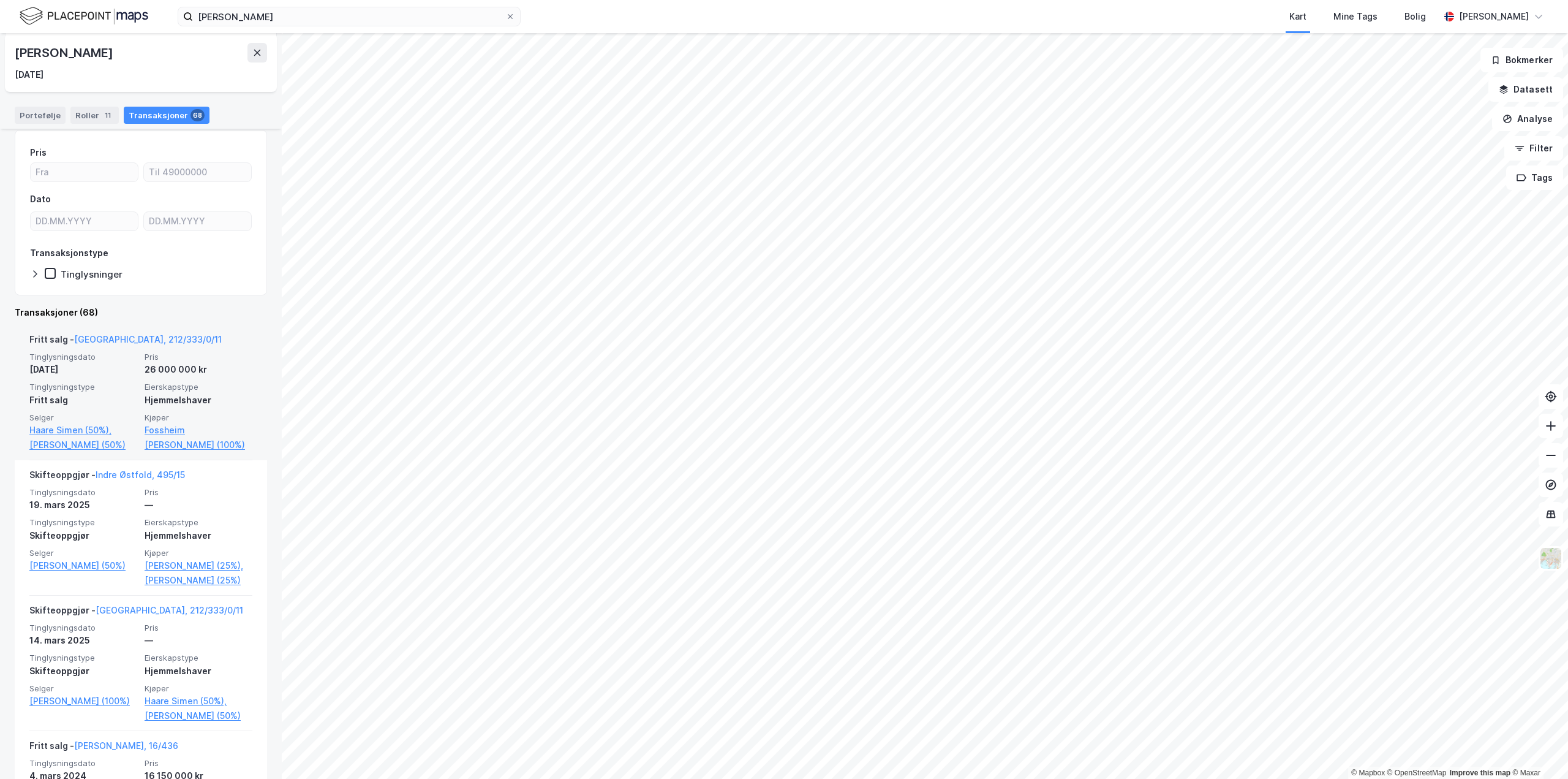
scroll to position [306, 0]
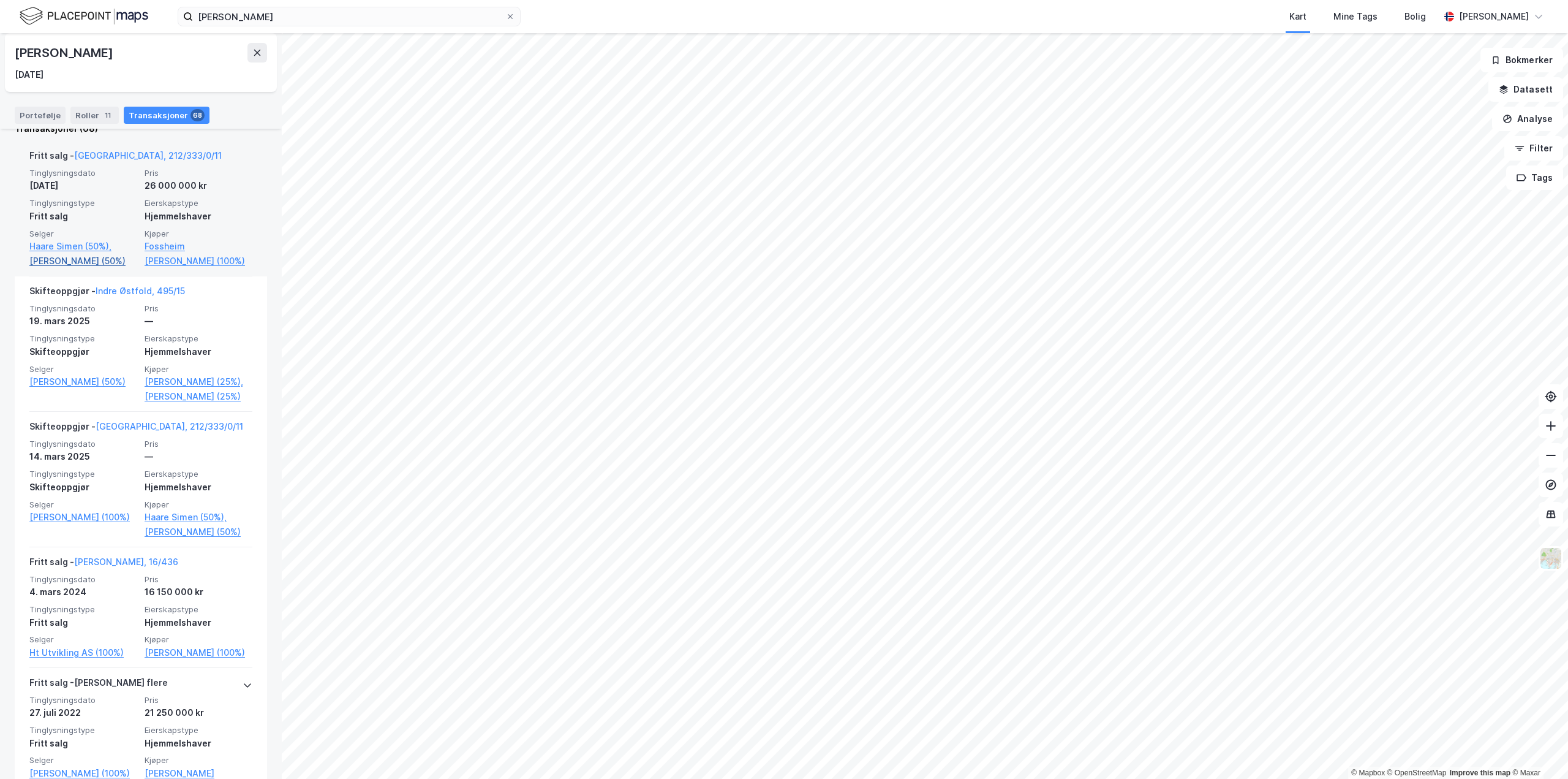
click at [83, 256] on link "Aldorino Cathrine Haare (50%)" at bounding box center [83, 261] width 108 height 15
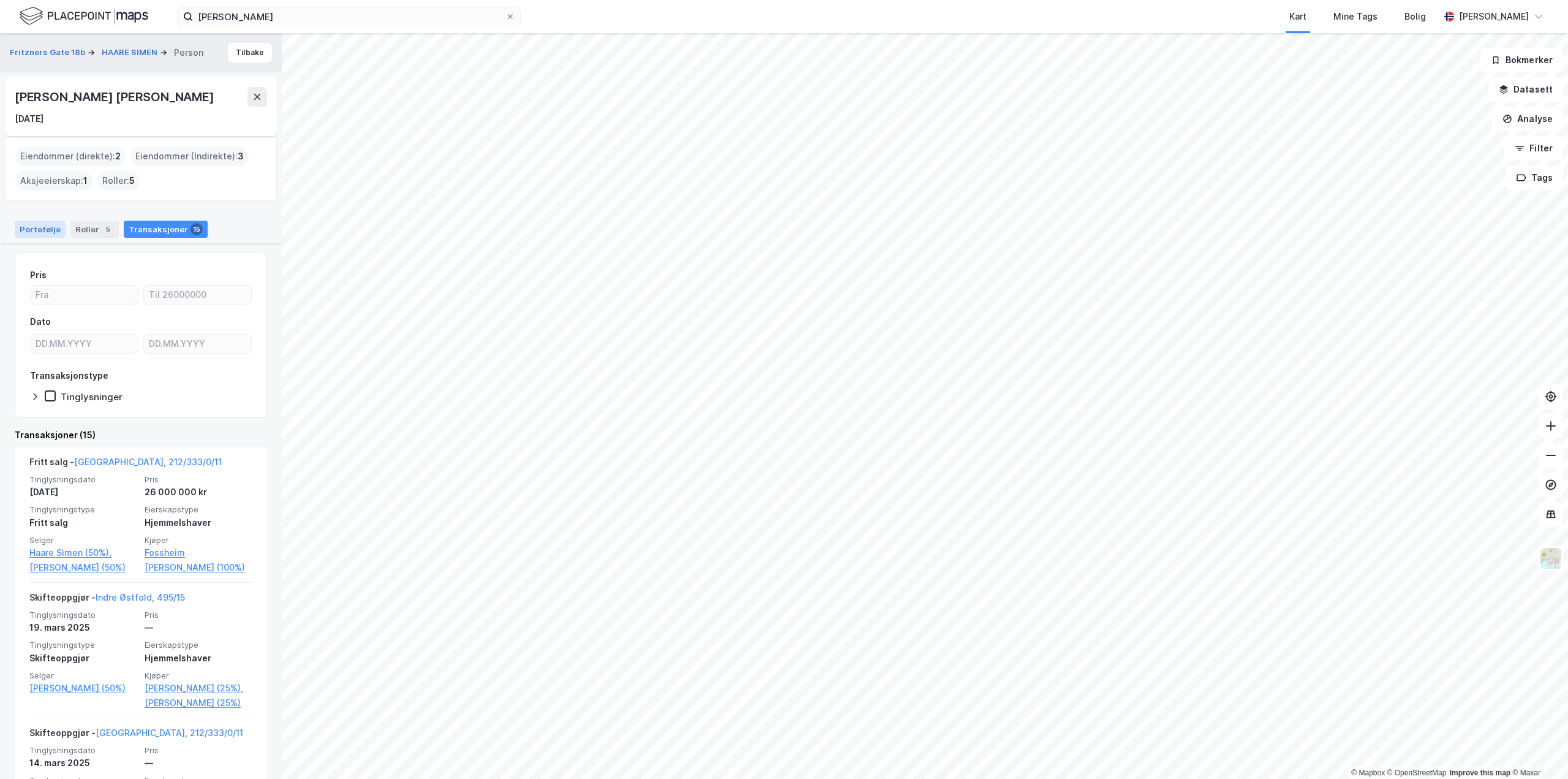
click at [51, 231] on div "Portefølje" at bounding box center [40, 229] width 51 height 17
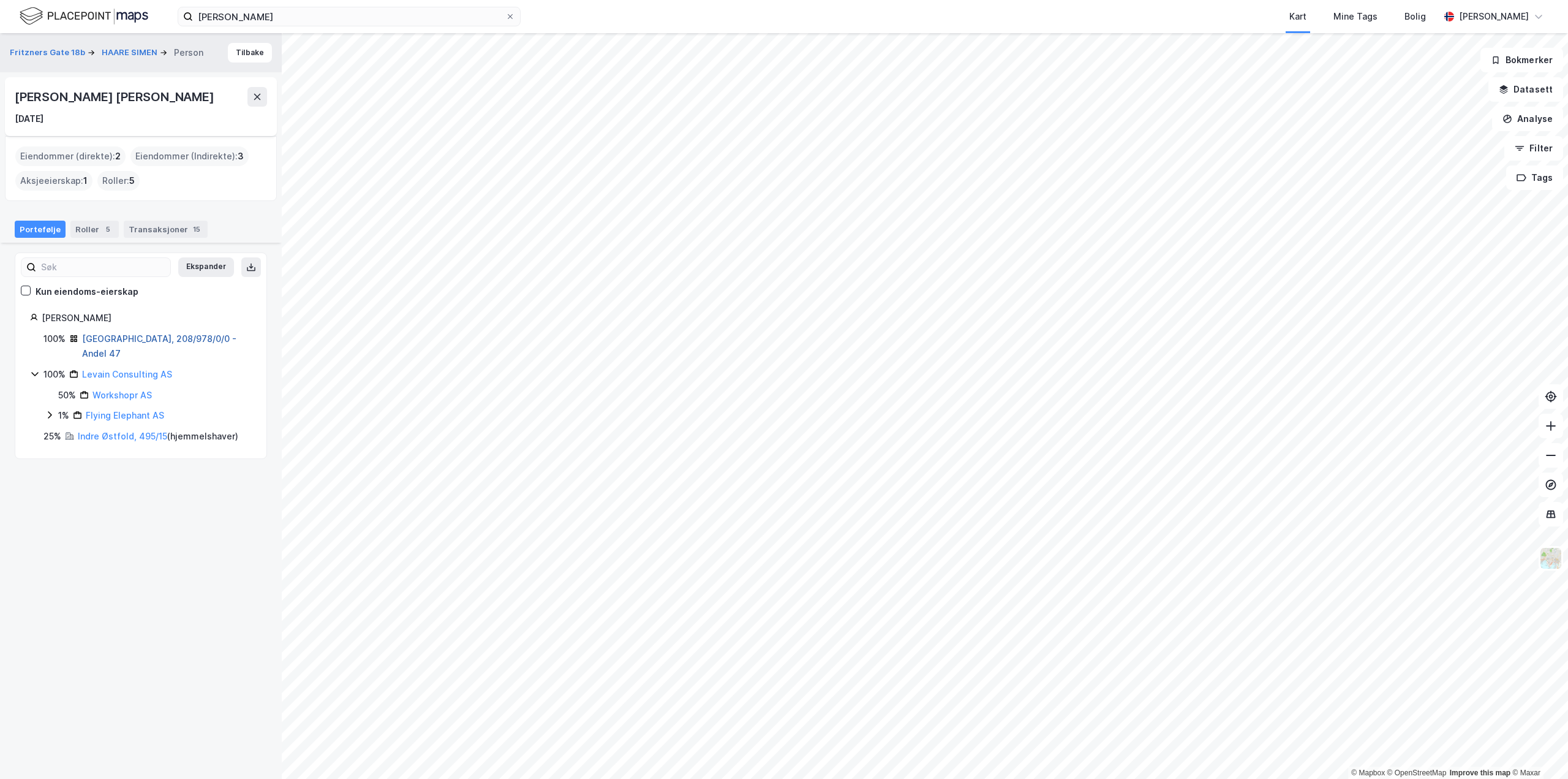
click at [133, 335] on link "Oslo, 208/978/0/0 - Andel 47" at bounding box center [159, 346] width 155 height 25
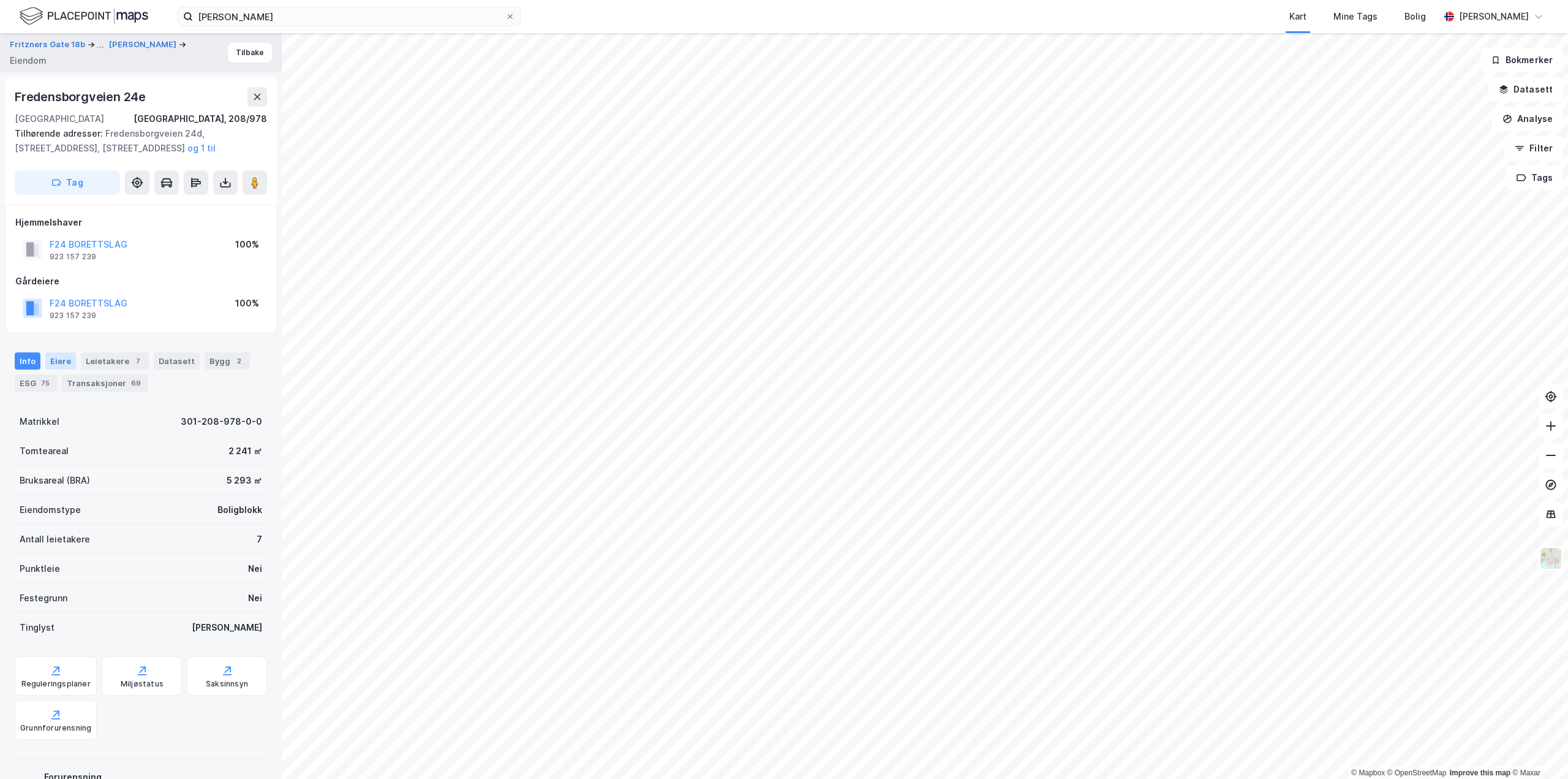
click at [64, 354] on div "Eiere" at bounding box center [61, 361] width 31 height 17
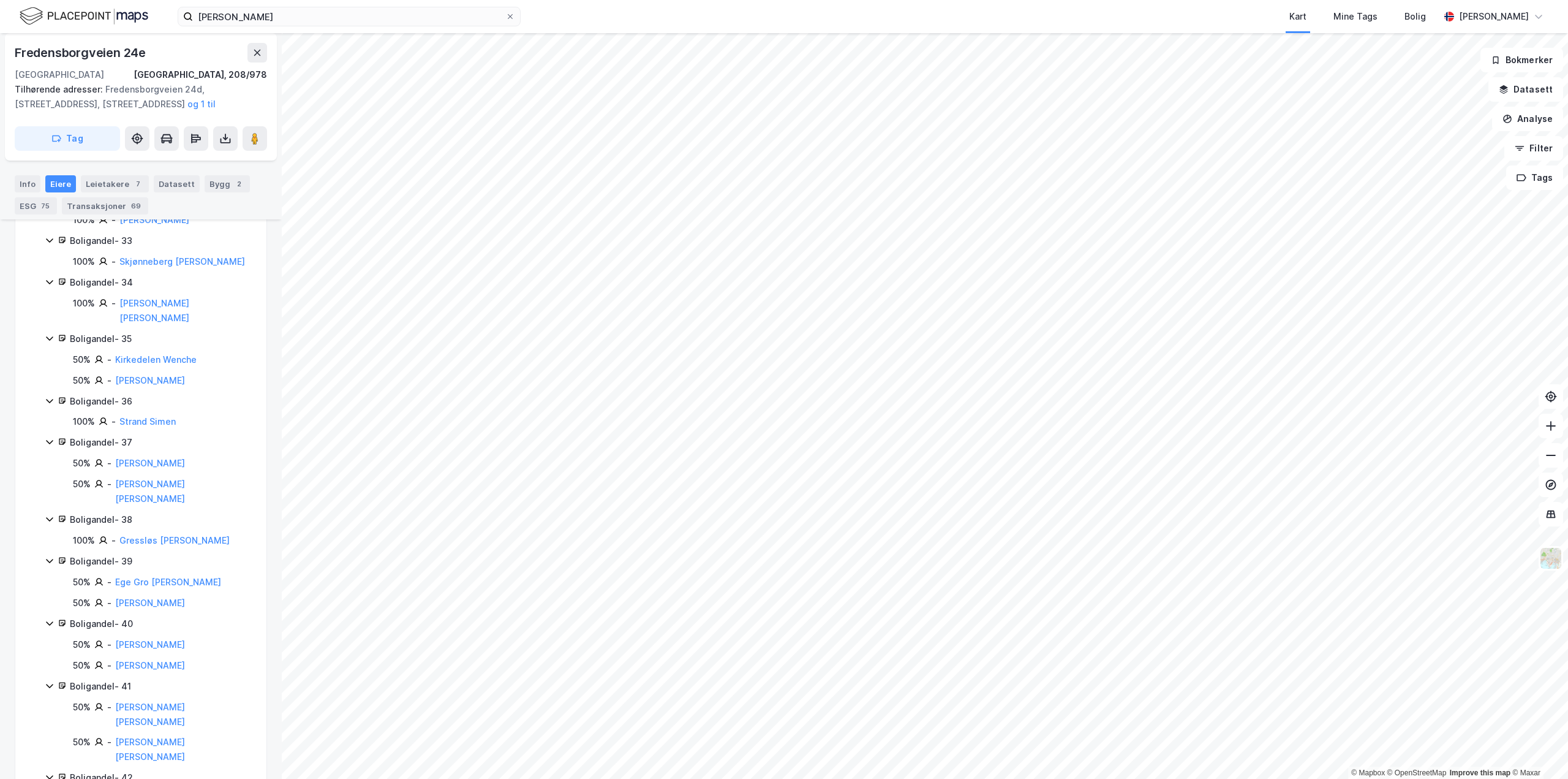
scroll to position [2325, 0]
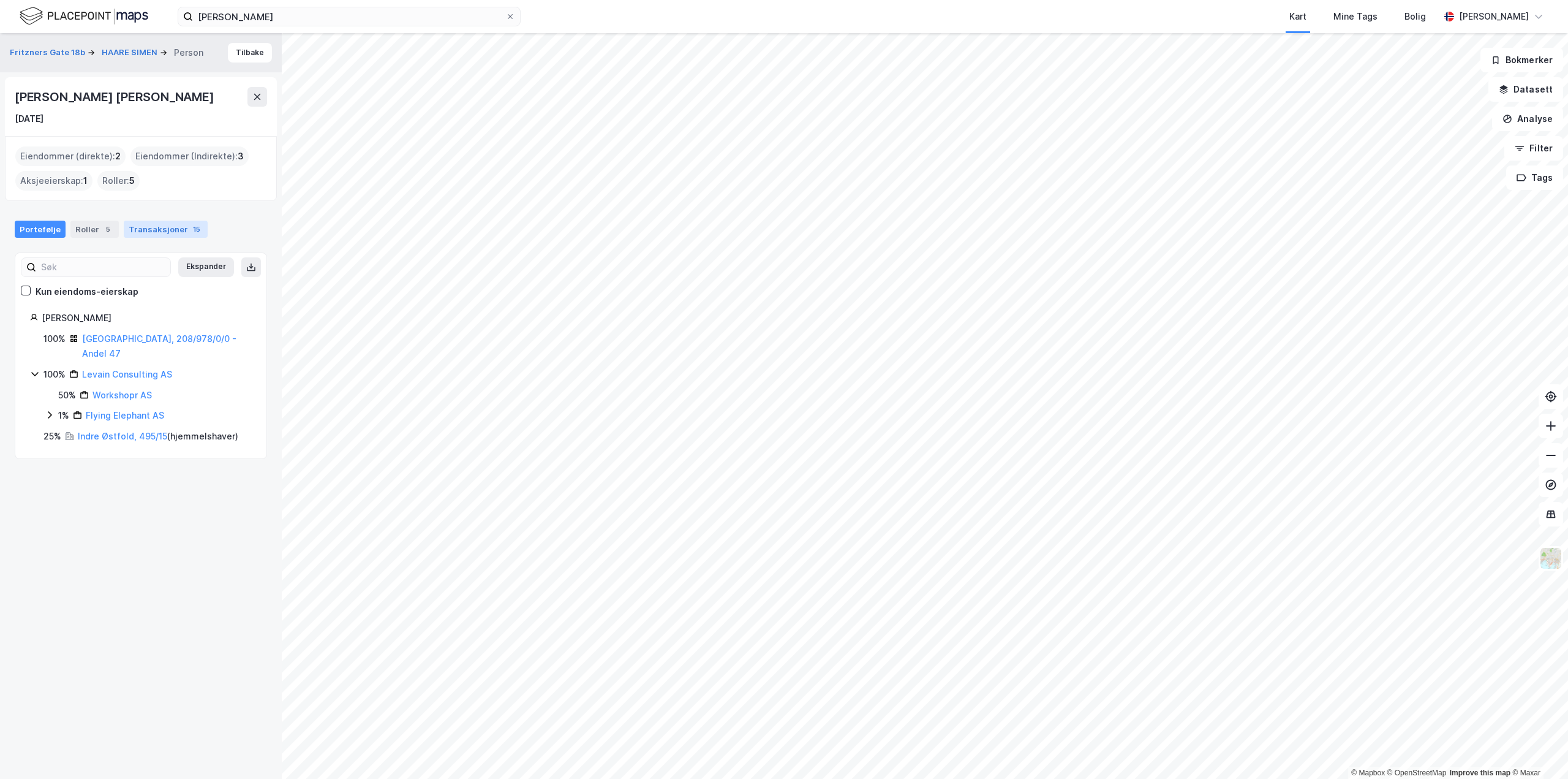
click at [163, 223] on div "Transaksjoner 15" at bounding box center [166, 229] width 84 height 17
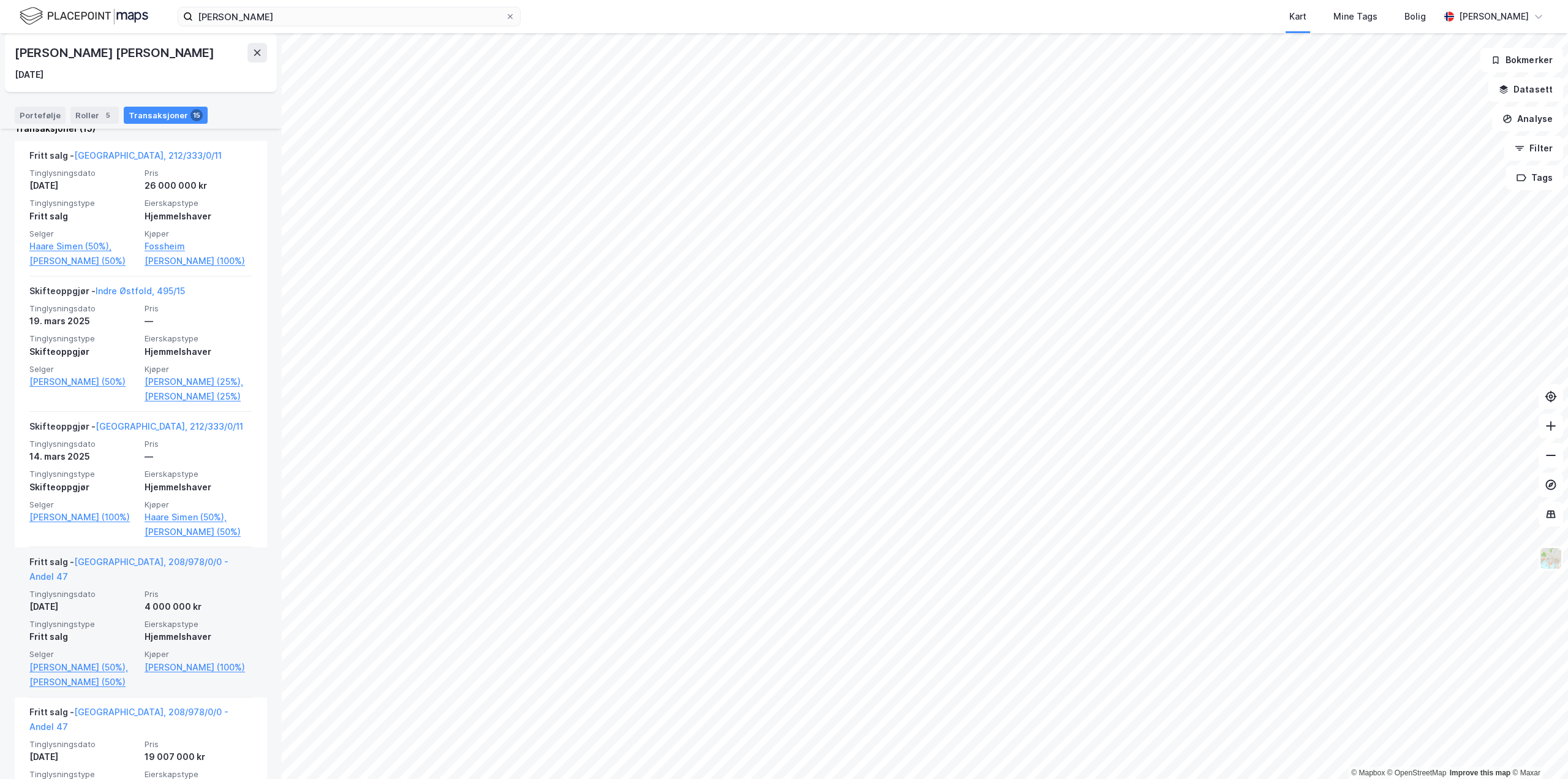
scroll to position [429, 0]
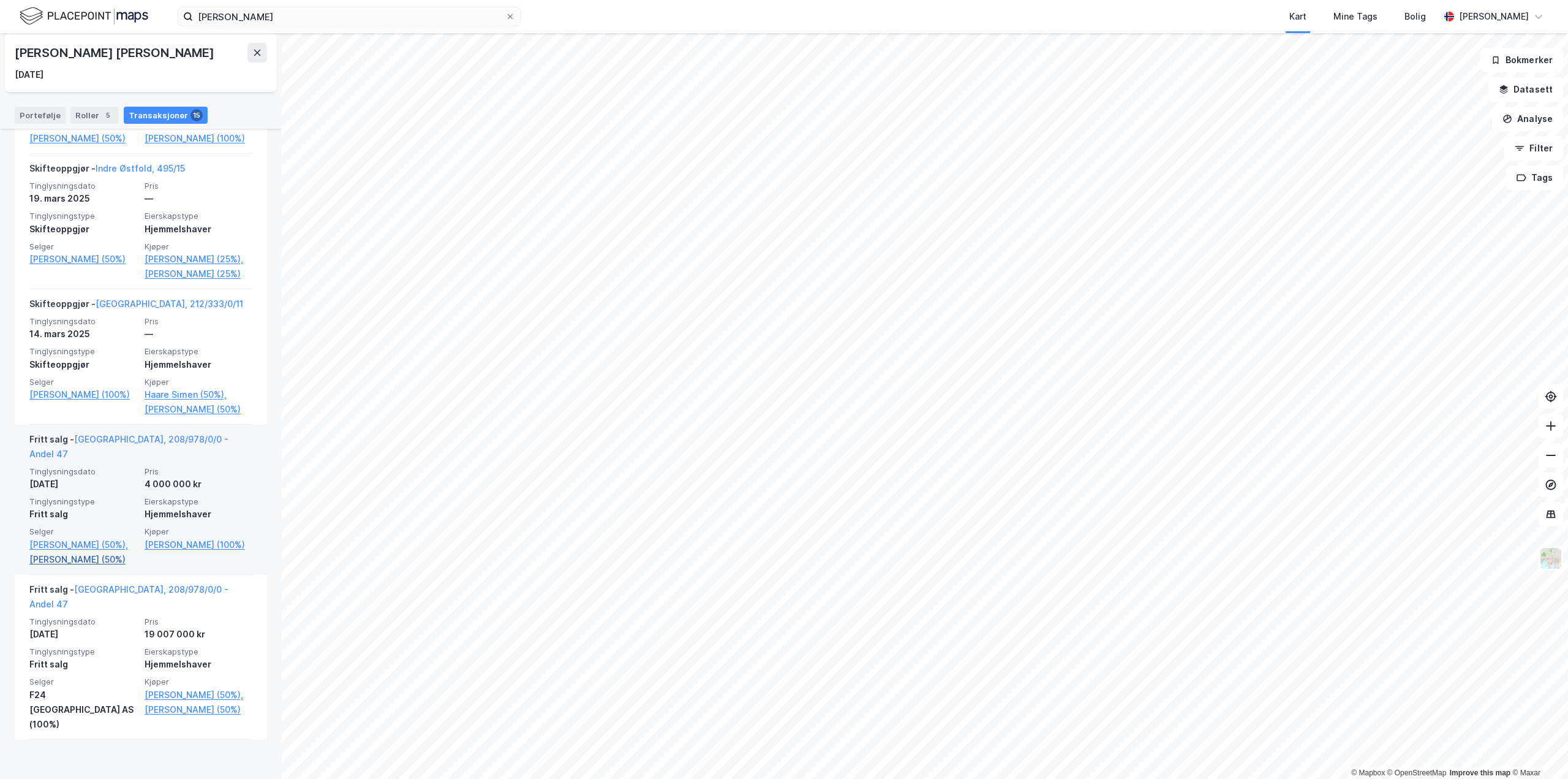
click at [93, 567] on link "Aldorino Federico J Haare (50%)" at bounding box center [83, 560] width 108 height 15
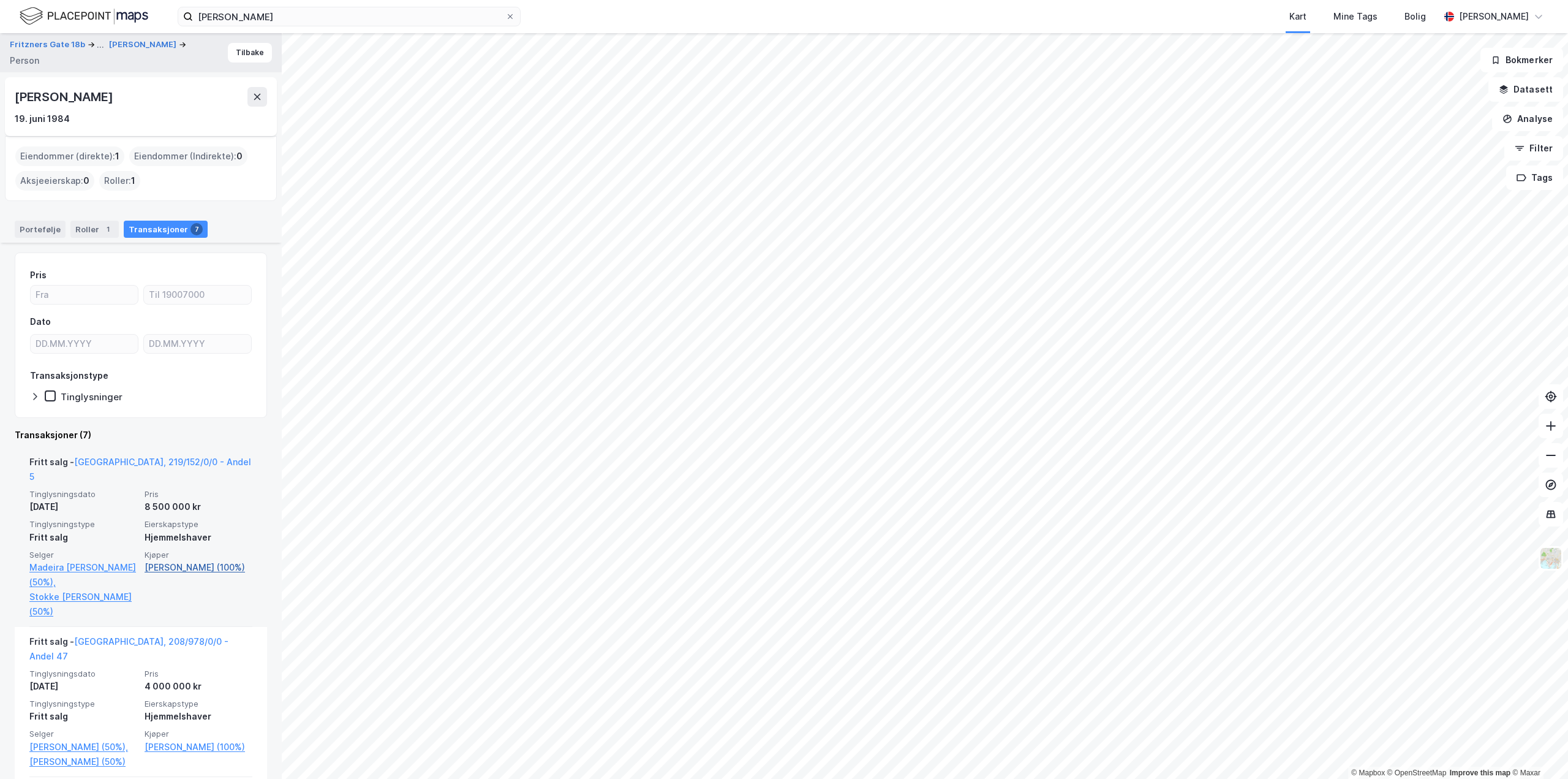
click at [187, 560] on link "Aldorino Federico J Haare (100%)" at bounding box center [198, 567] width 108 height 15
click at [164, 560] on link "Aldorino Federico J Haare (100%)" at bounding box center [198, 567] width 108 height 15
click at [129, 465] on link "Oslo, 219/152/0/0 - Andel 5" at bounding box center [140, 469] width 222 height 25
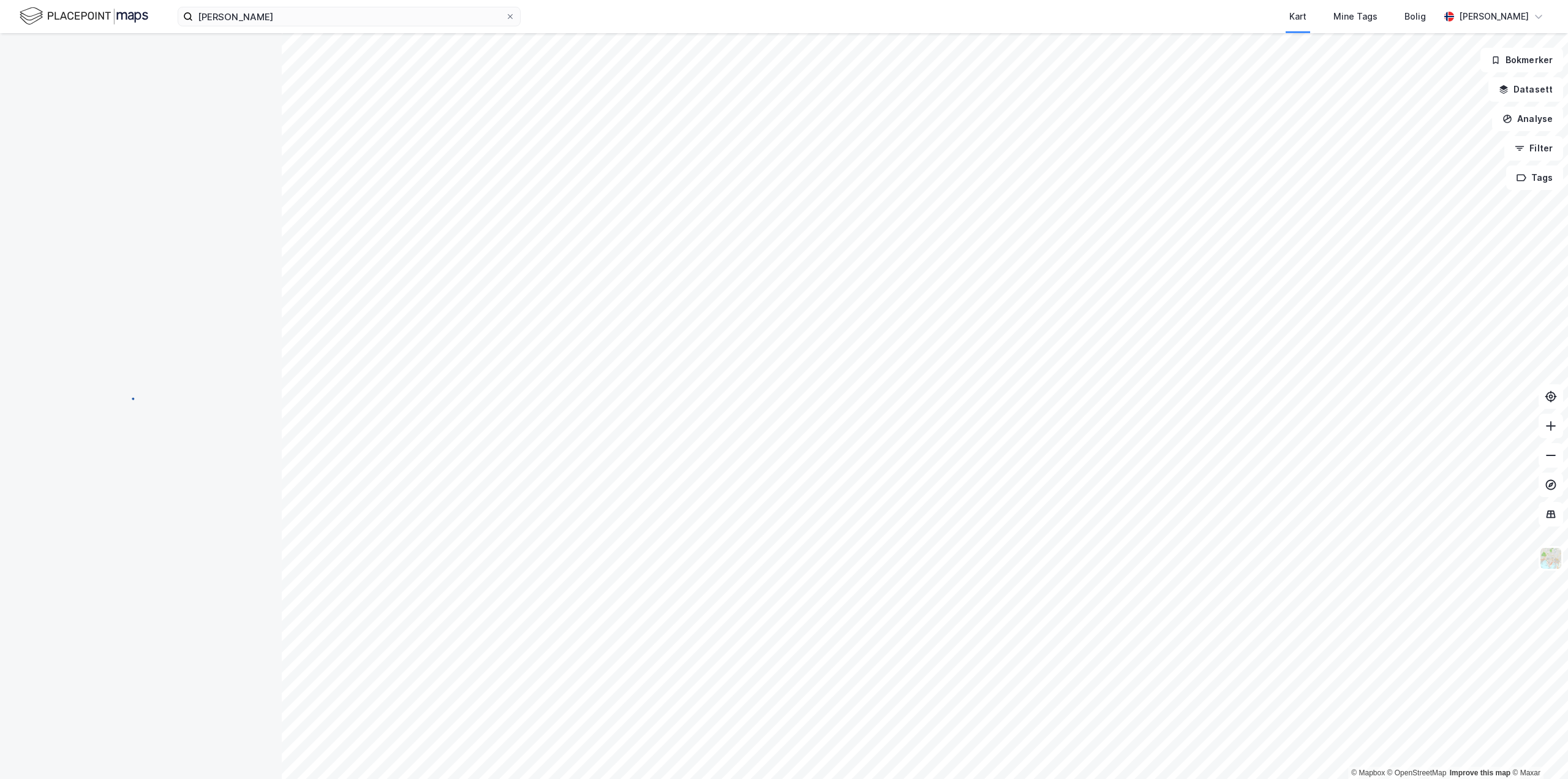
scroll to position [296, 0]
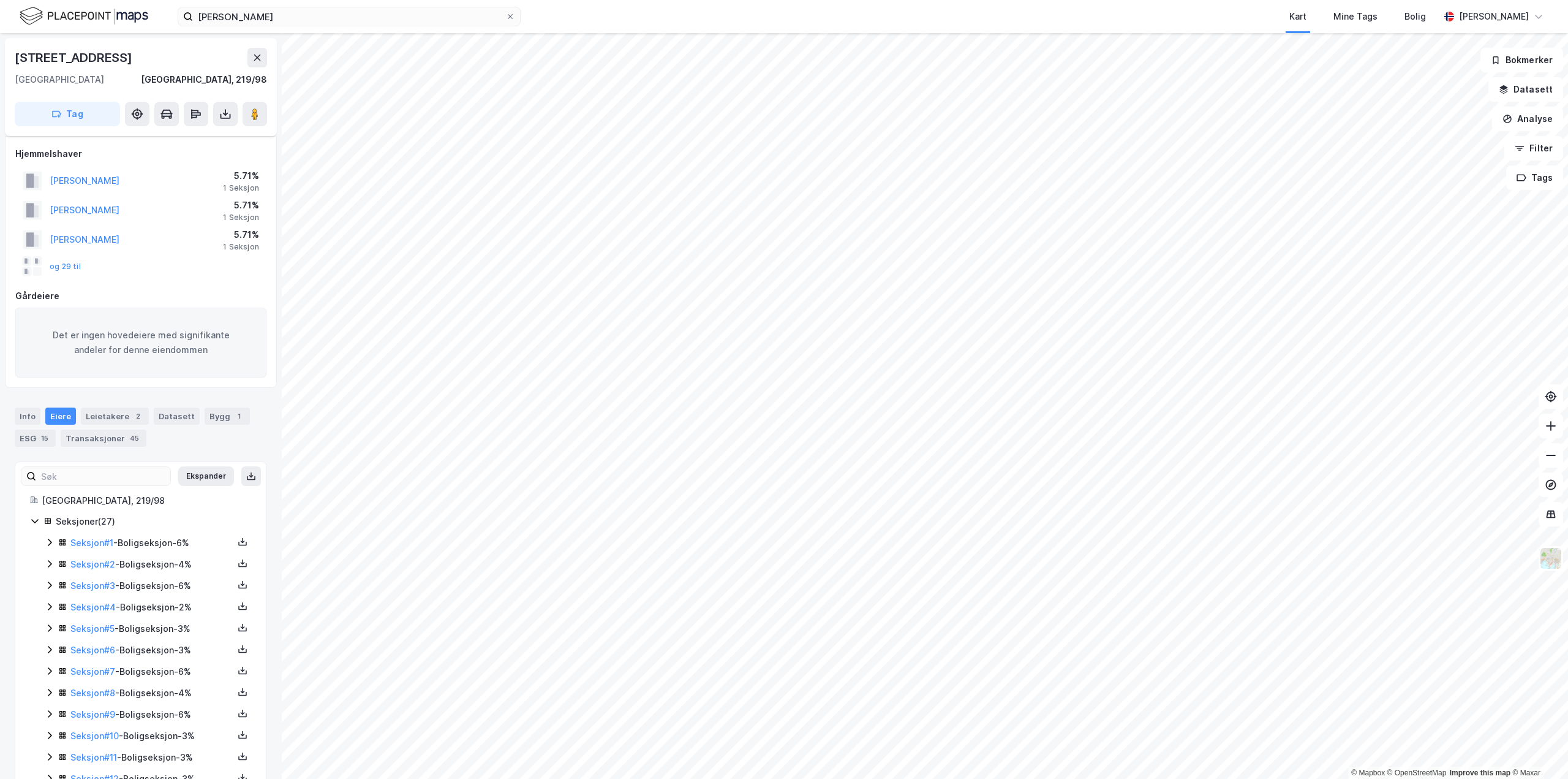
scroll to position [296, 0]
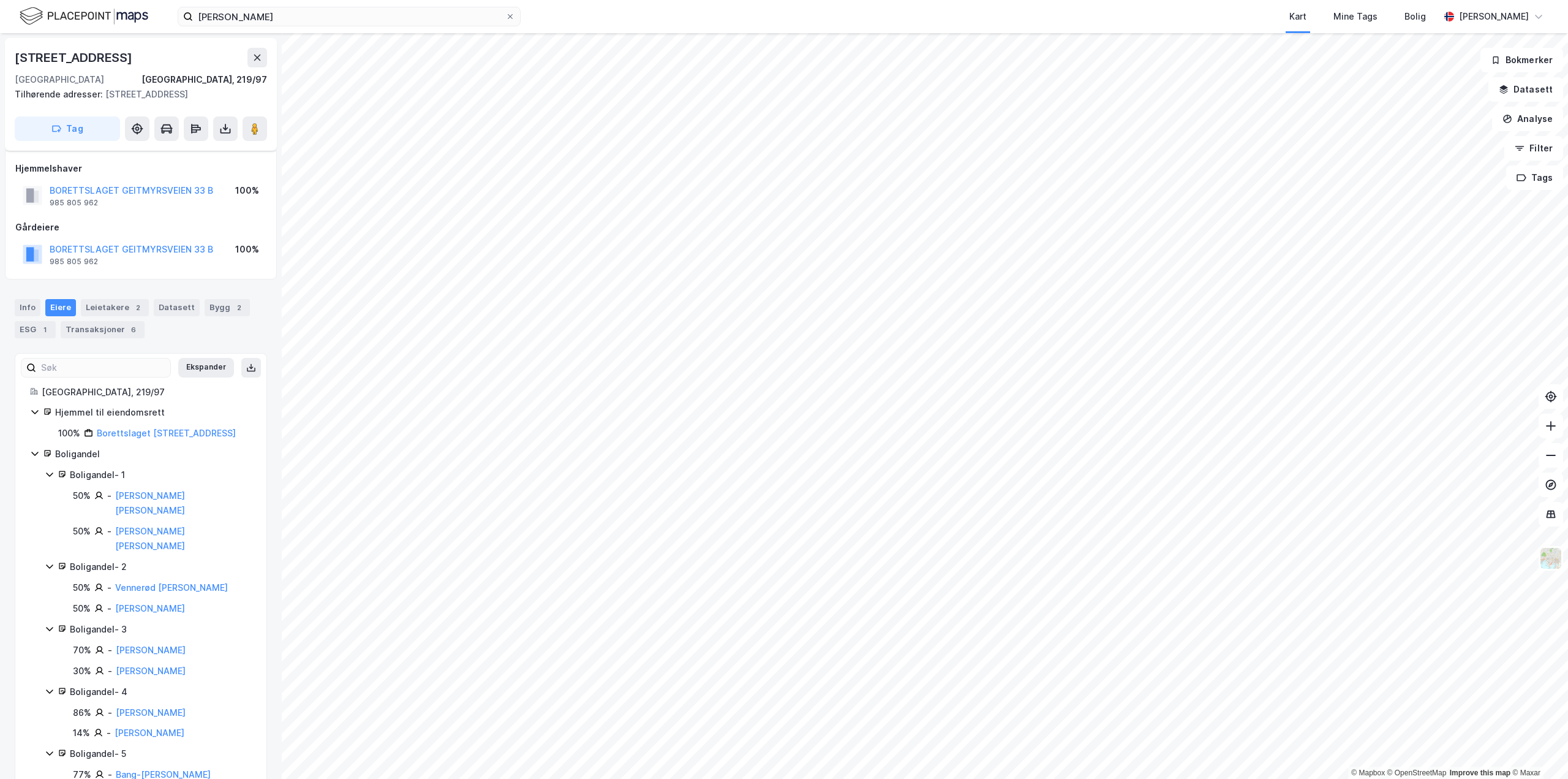
scroll to position [24, 0]
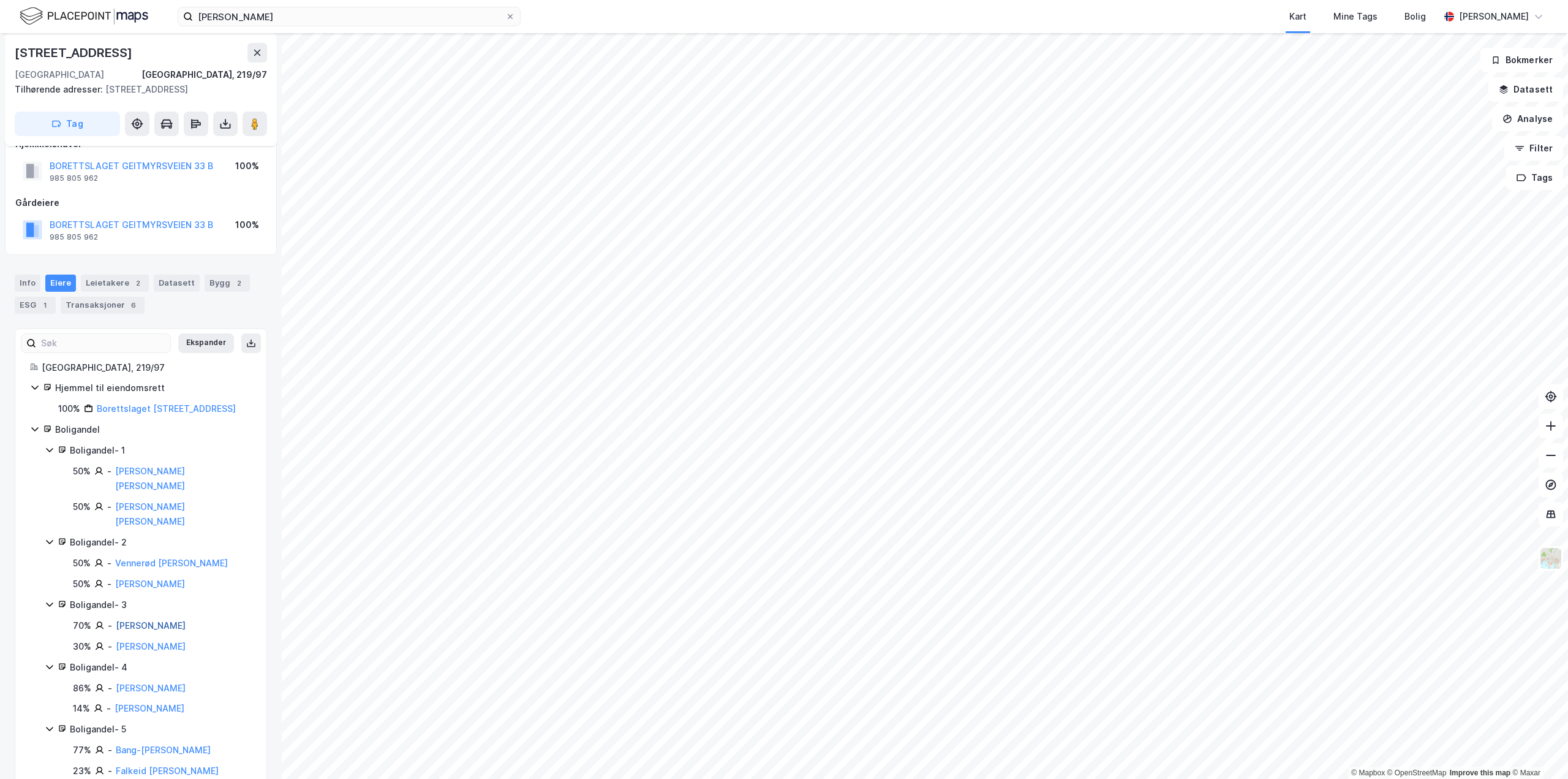
click at [150, 620] on link "Lien Thomas" at bounding box center [150, 625] width 70 height 10
